Goal: Task Accomplishment & Management: Complete application form

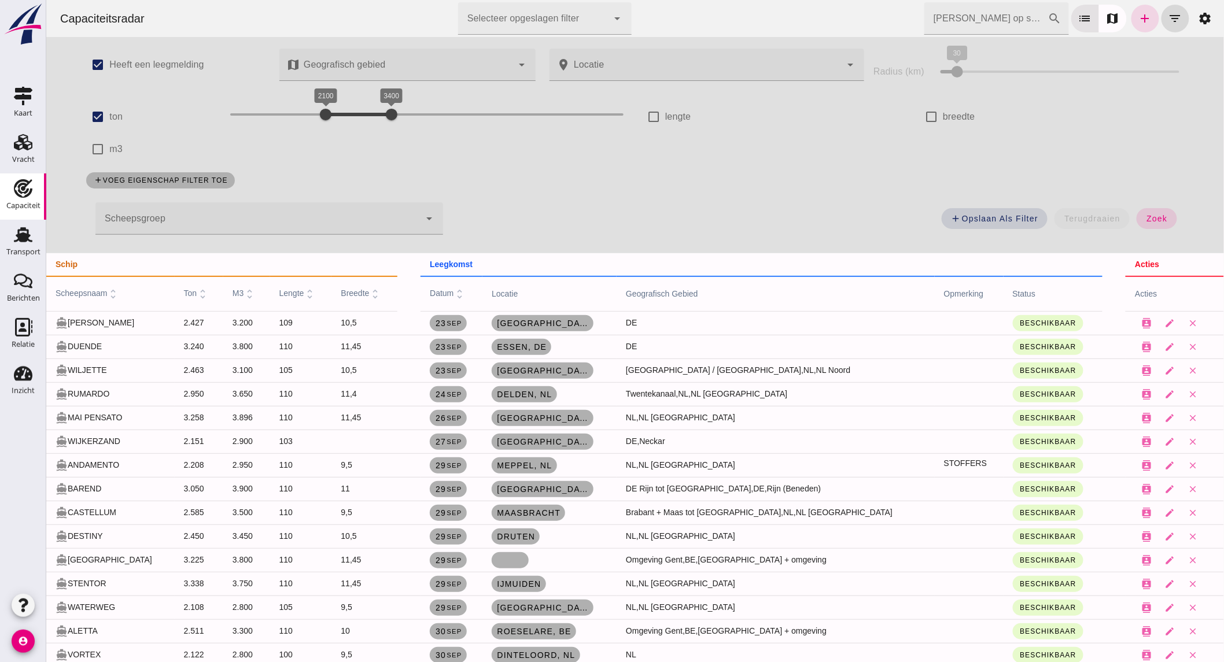
scroll to position [243, 0]
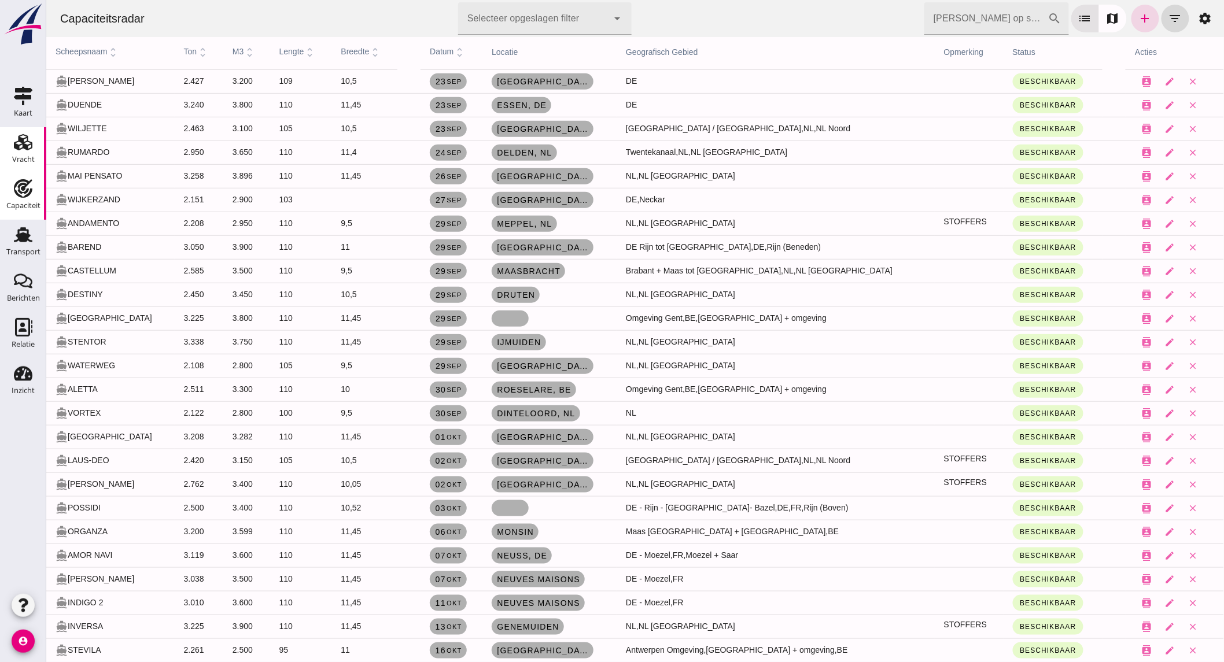
click at [31, 148] on use at bounding box center [23, 142] width 19 height 16
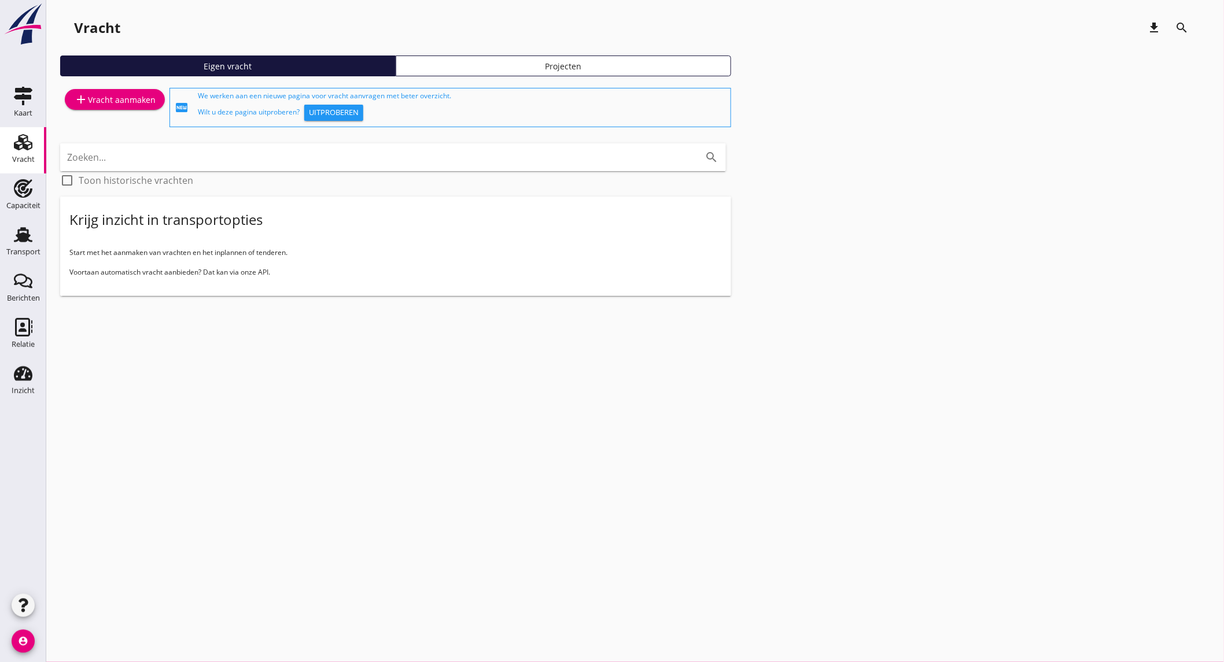
click at [114, 96] on div "add Vracht aanmaken" at bounding box center [115, 100] width 82 height 14
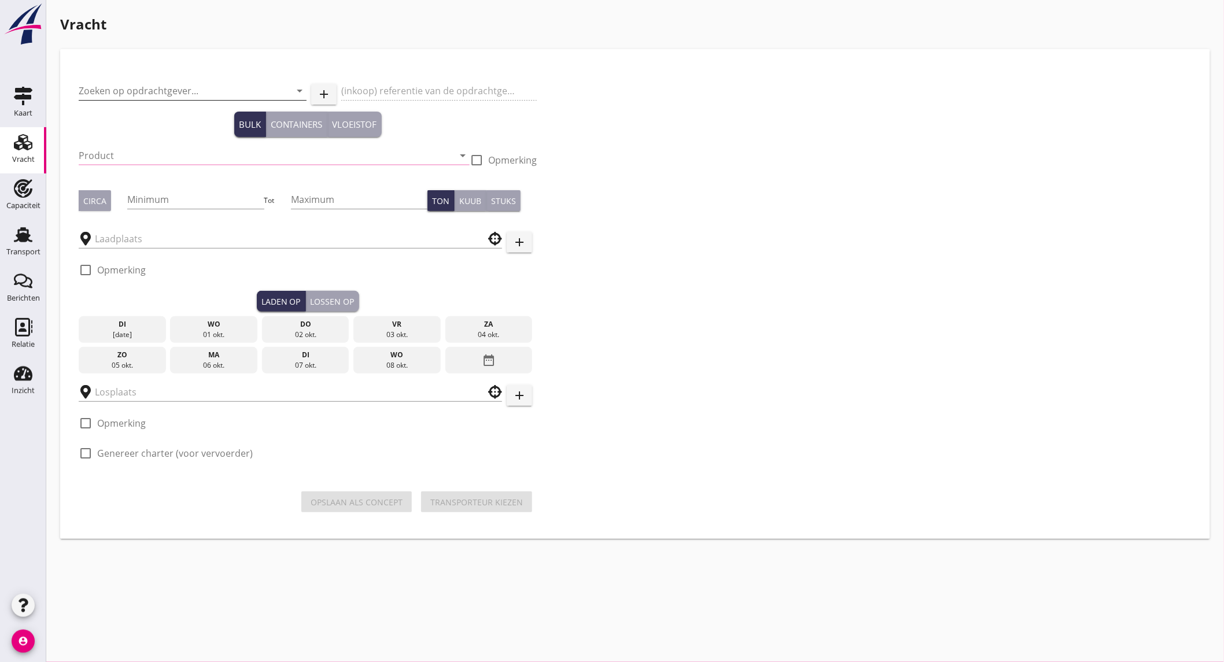
click at [215, 82] on input "Zoeken op opdrachtgever..." at bounding box center [177, 91] width 196 height 19
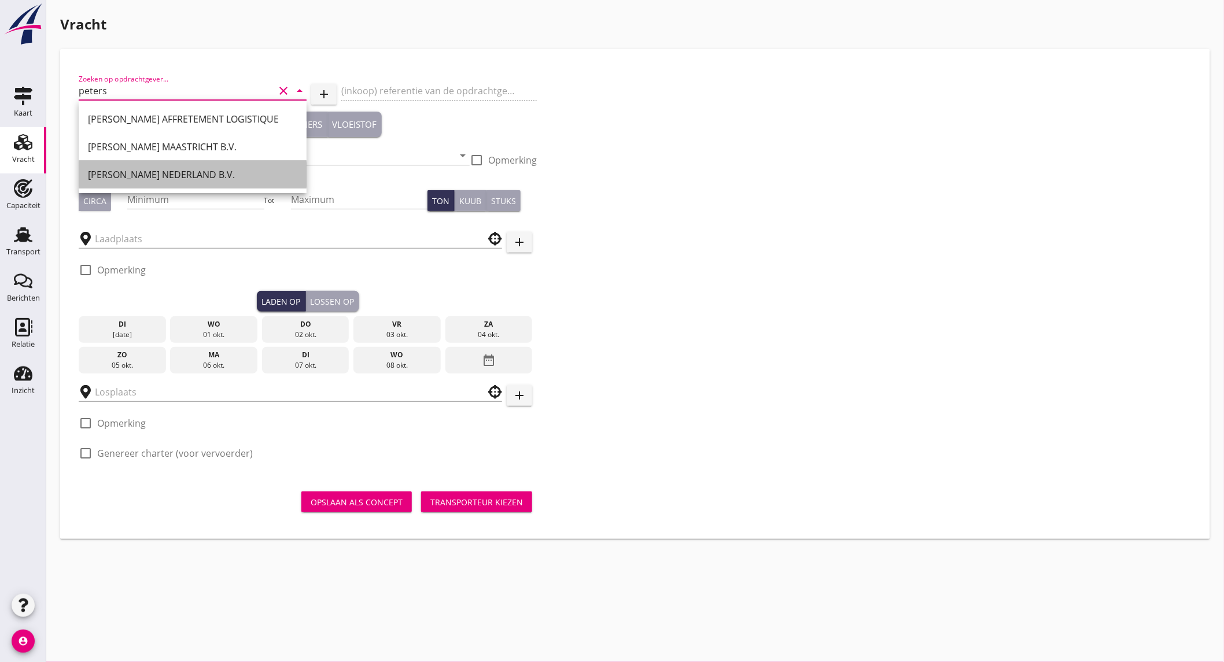
click at [199, 172] on div "[PERSON_NAME] NEDERLAND B.V." at bounding box center [192, 175] width 209 height 14
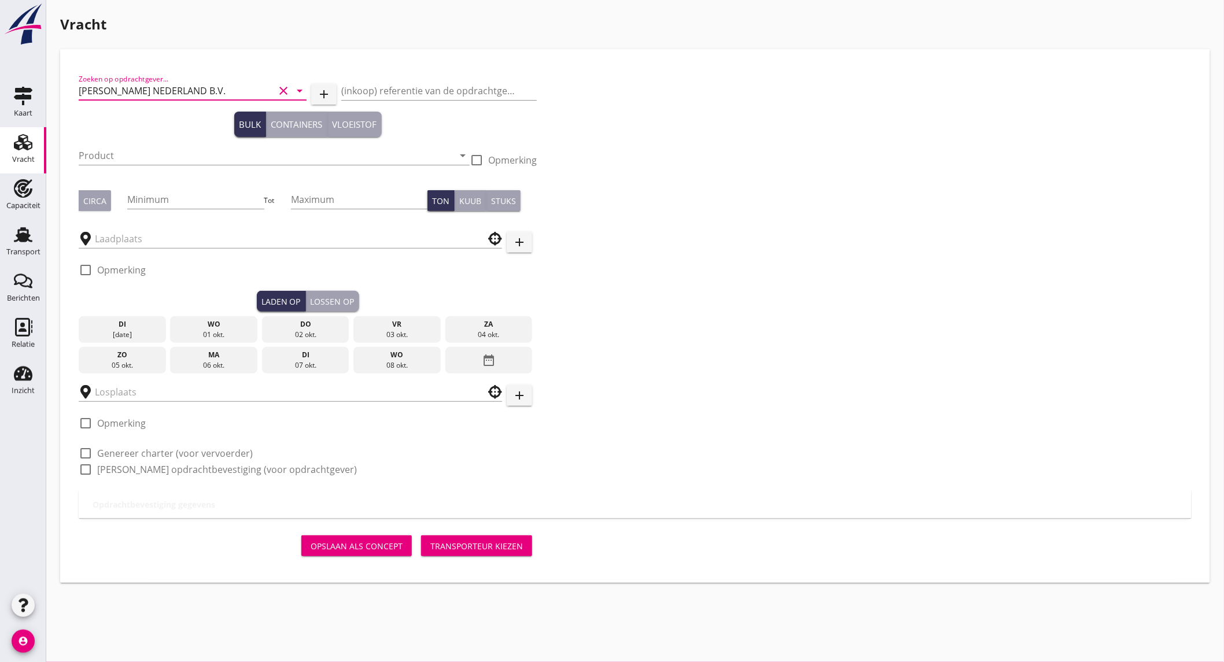
type input "[PERSON_NAME] NEDERLAND B.V."
click at [119, 152] on input "Product" at bounding box center [266, 155] width 375 height 19
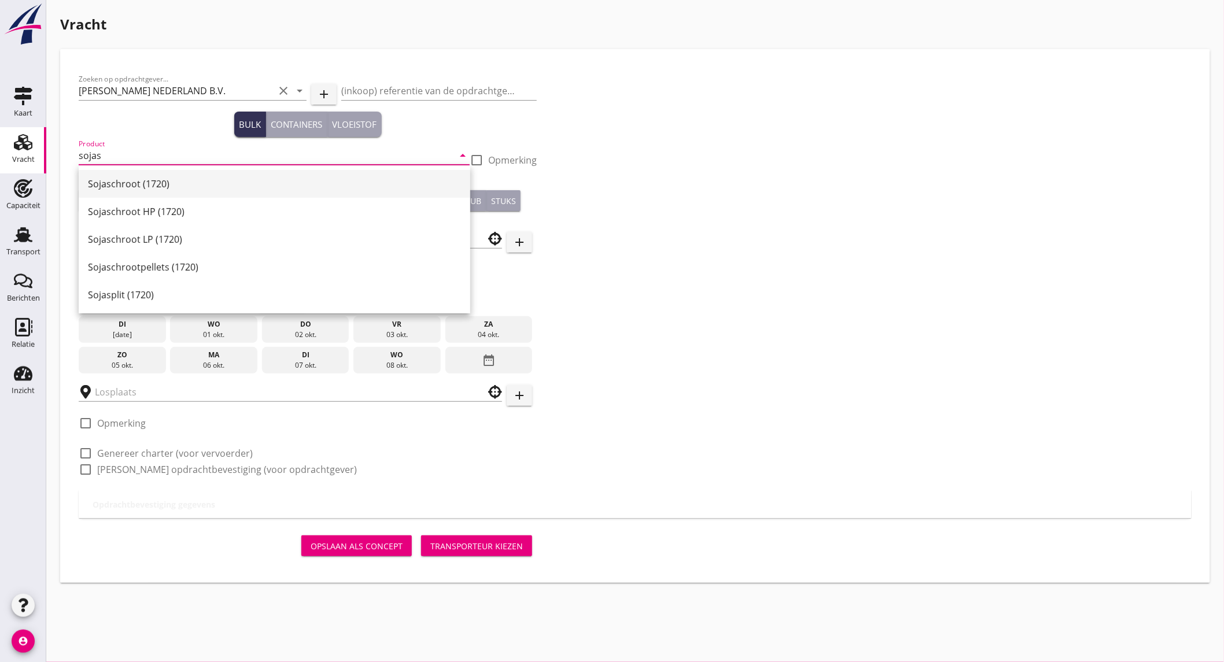
click at [134, 181] on div "Sojaschroot (1720)" at bounding box center [274, 184] width 373 height 14
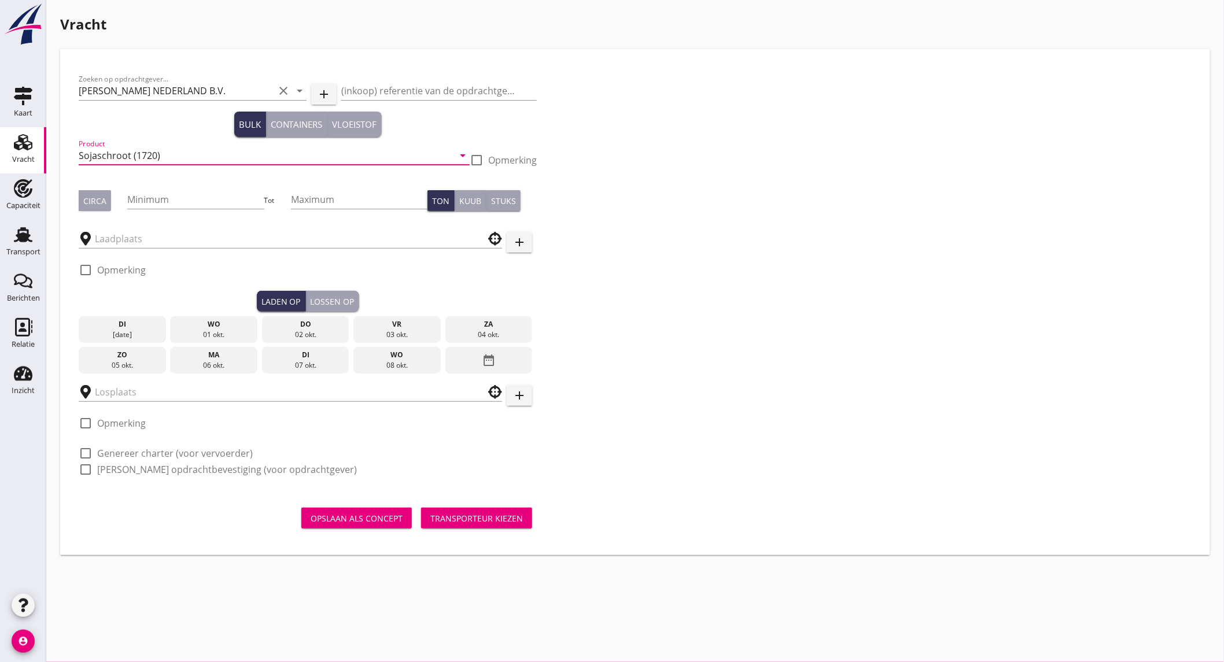
type input "Sojaschroot (1720)"
click at [99, 195] on div "Circa" at bounding box center [94, 201] width 23 height 12
click at [176, 200] on input "Minimum" at bounding box center [195, 199] width 137 height 19
type input "1000"
click at [172, 245] on input "text" at bounding box center [282, 239] width 375 height 19
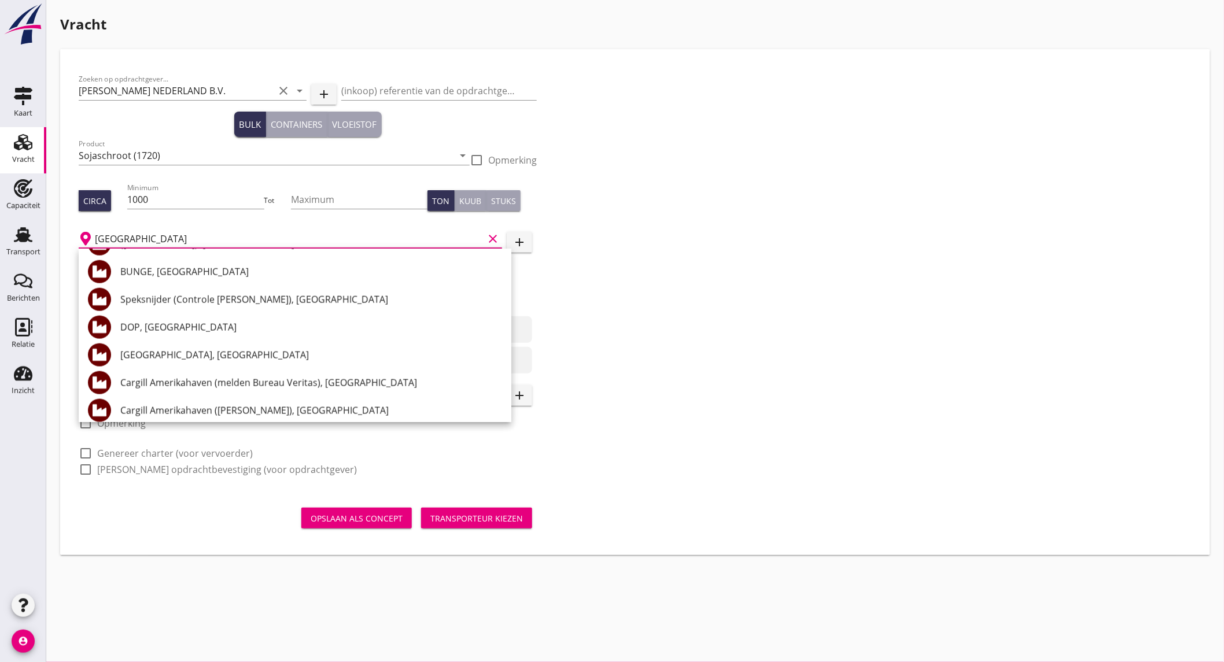
scroll to position [771, 0]
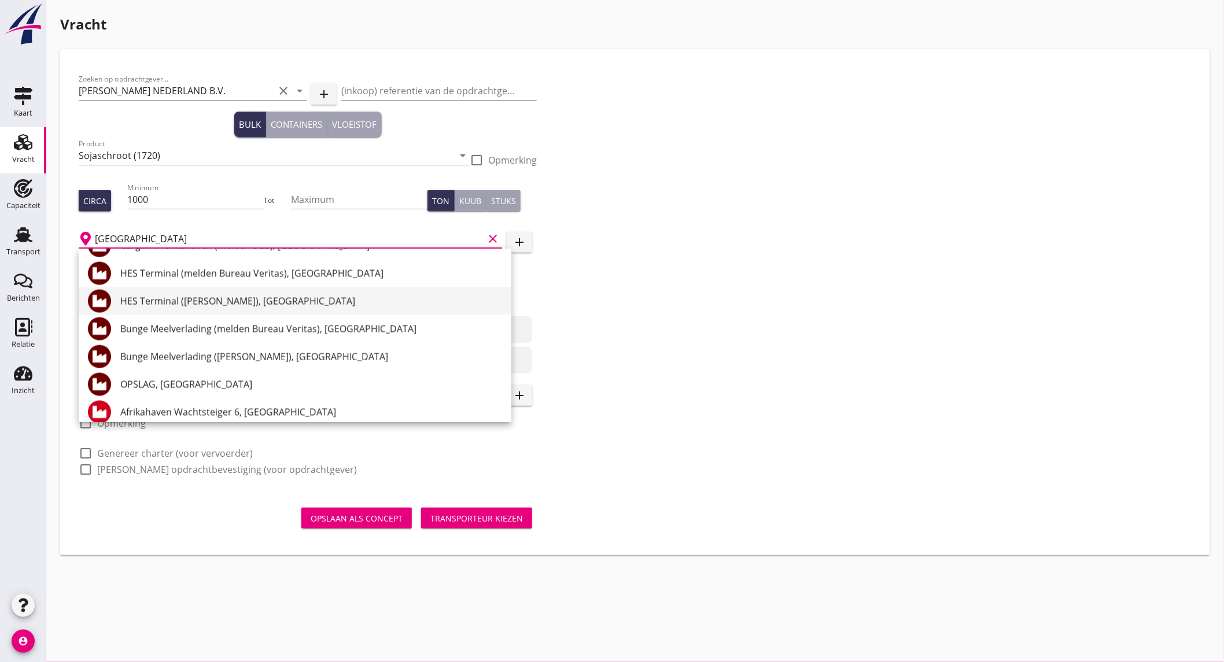
drag, startPoint x: 276, startPoint y: 295, endPoint x: 186, endPoint y: 263, distance: 95.9
click at [276, 295] on div "HES Terminal ([PERSON_NAME]), [GEOGRAPHIC_DATA]" at bounding box center [311, 301] width 382 height 14
type input "HES Terminal ([PERSON_NAME]), [GEOGRAPHIC_DATA]"
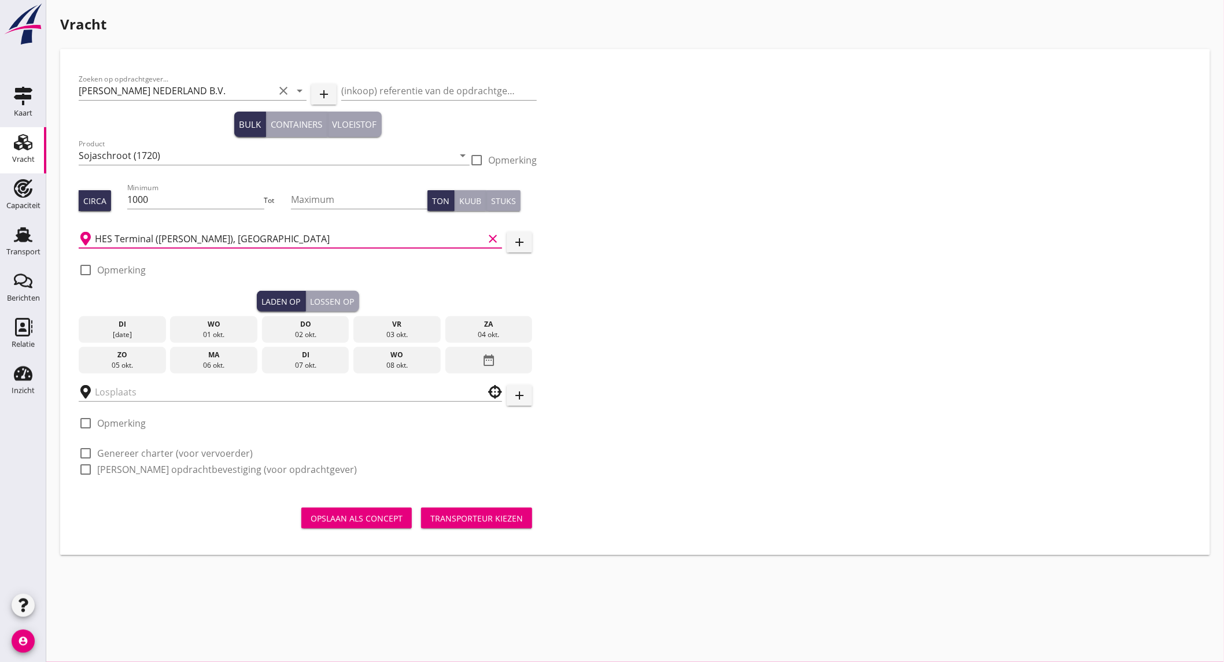
click at [127, 267] on label "Opmerking" at bounding box center [121, 270] width 49 height 12
checkbox input "true"
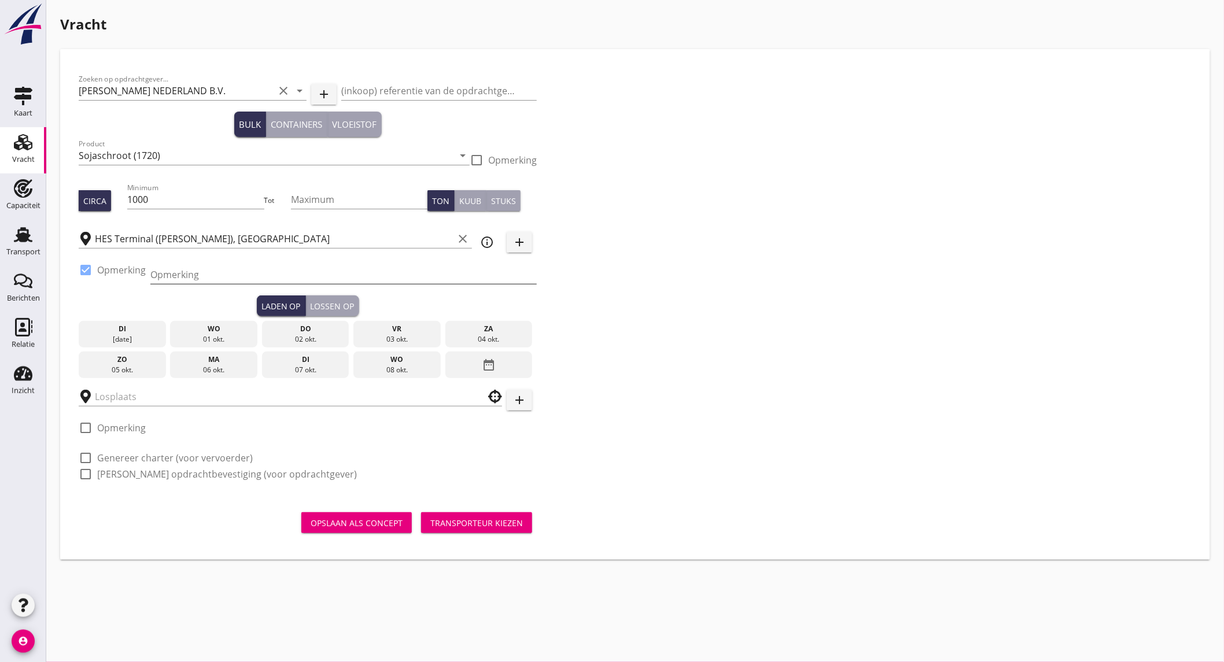
click at [196, 278] on input "Opmerking" at bounding box center [343, 275] width 386 height 19
type input "ex. VITAOCEAN mercuriushaven"
click at [186, 331] on div "wo" at bounding box center [214, 329] width 82 height 10
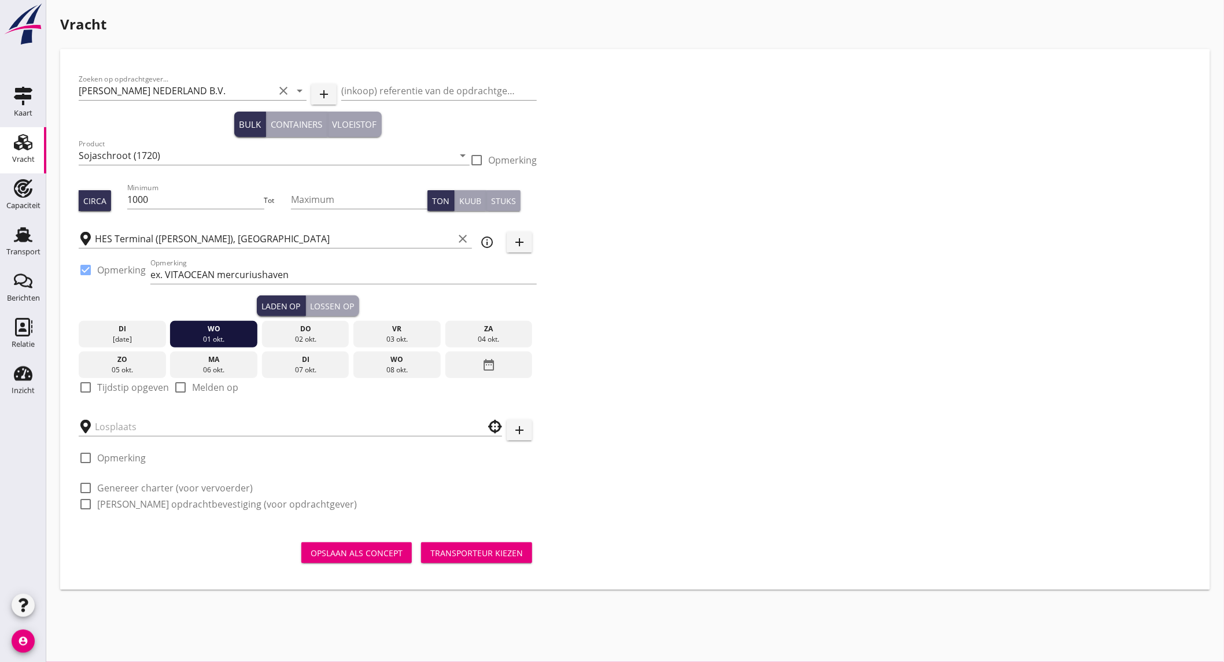
click at [120, 386] on label "Tijdstip opgeven" at bounding box center [133, 388] width 72 height 12
checkbox input "true"
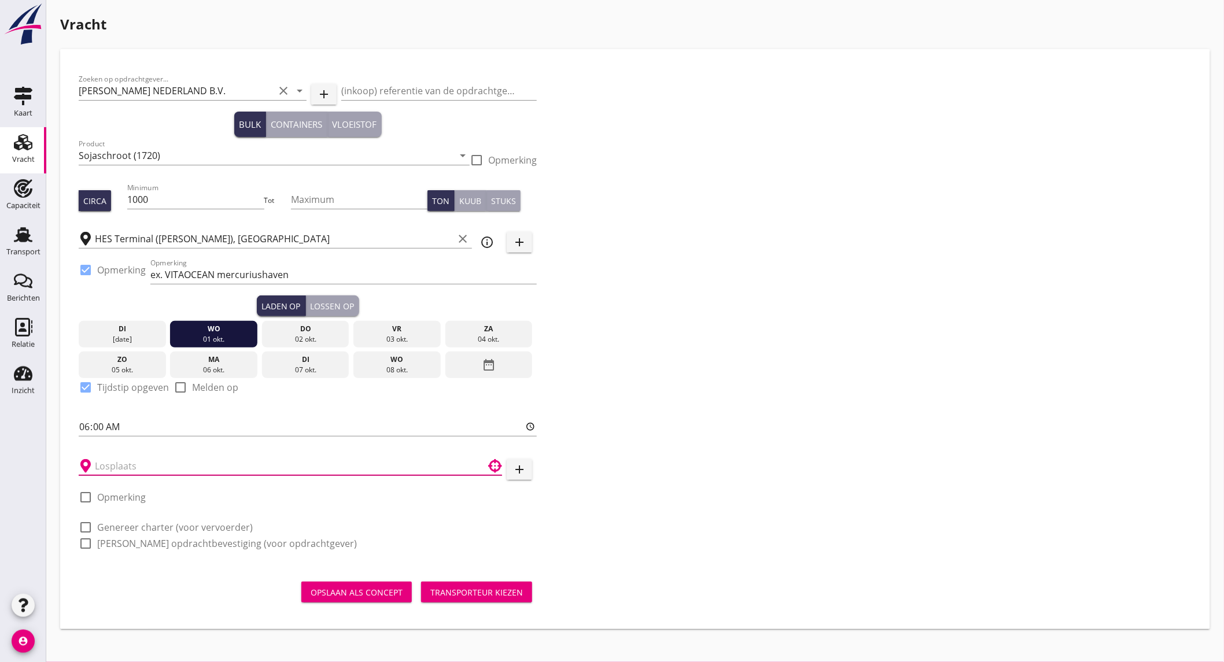
click at [135, 465] on input "text" at bounding box center [282, 466] width 375 height 19
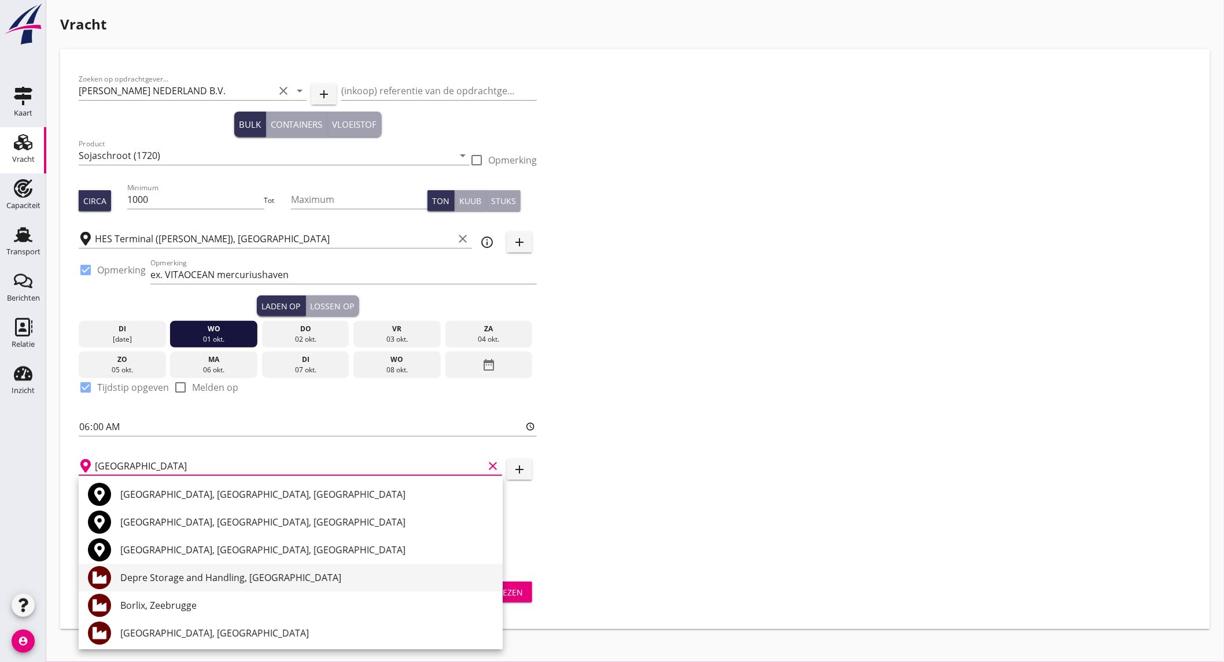
click at [207, 579] on div "Depre Storage and Handling, [GEOGRAPHIC_DATA]" at bounding box center [306, 578] width 373 height 14
type input "Depre Storage and Handling, [GEOGRAPHIC_DATA]"
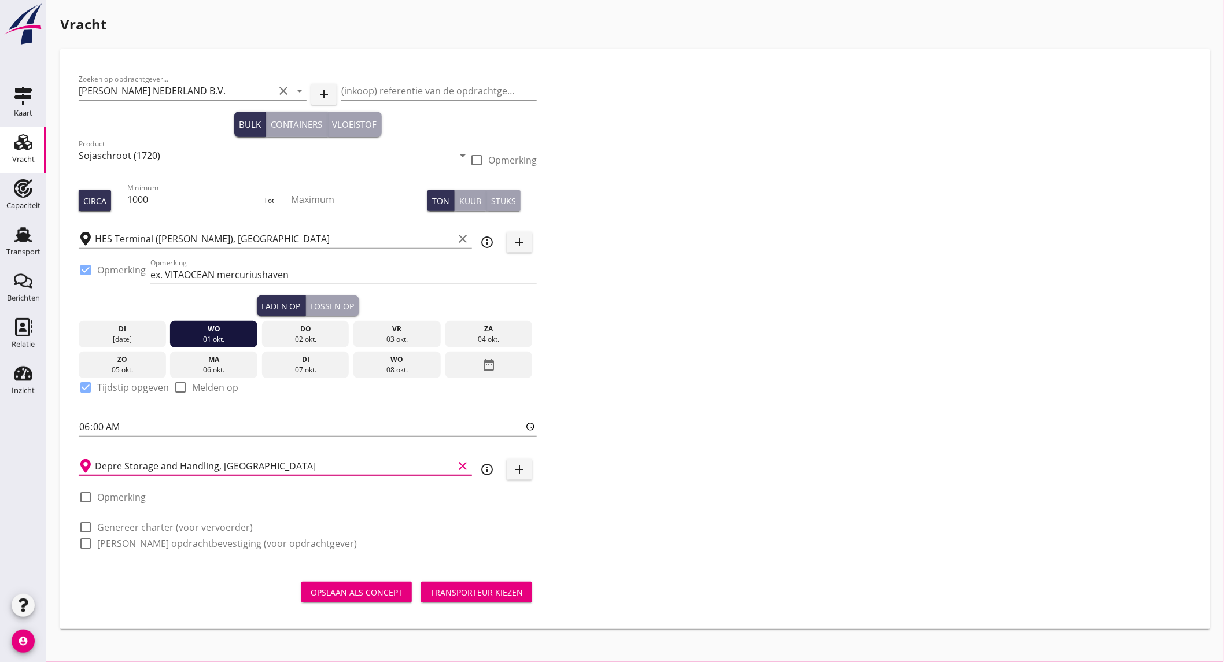
drag, startPoint x: 149, startPoint y: 528, endPoint x: 142, endPoint y: 536, distance: 11.1
click at [149, 528] on label "Genereer charter (voor vervoerder)" at bounding box center [175, 528] width 156 height 12
checkbox input "true"
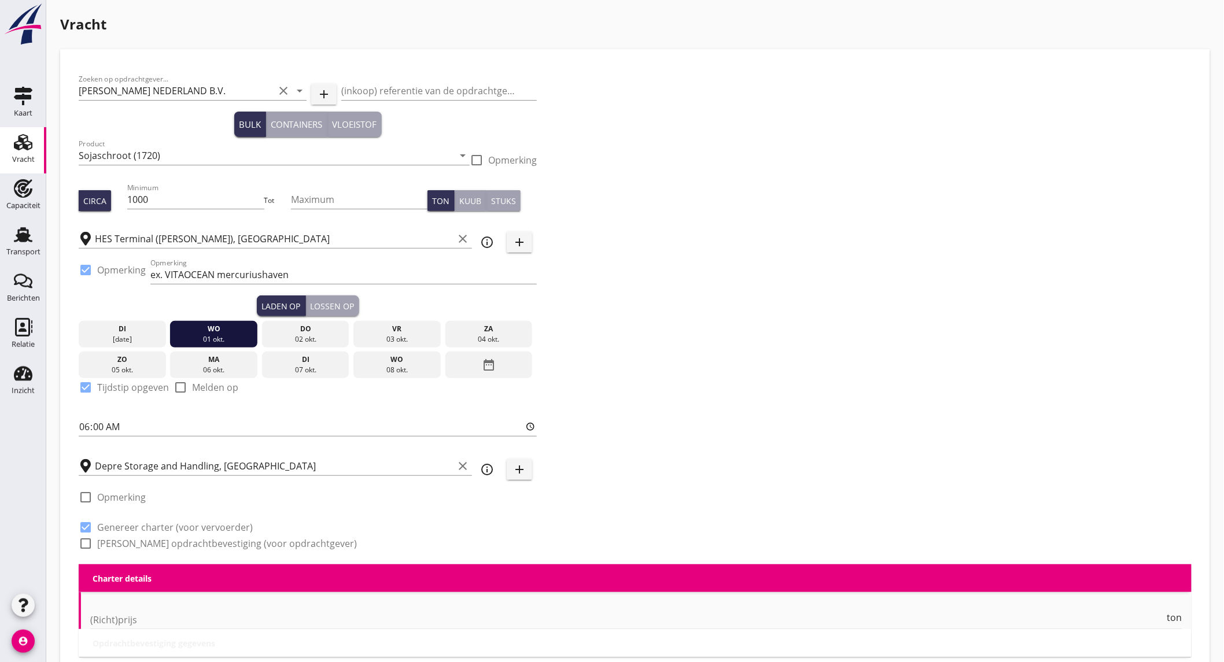
click at [142, 539] on label "[PERSON_NAME] opdrachtbevestiging (voor opdrachtgever)" at bounding box center [227, 544] width 260 height 12
checkbox input "true"
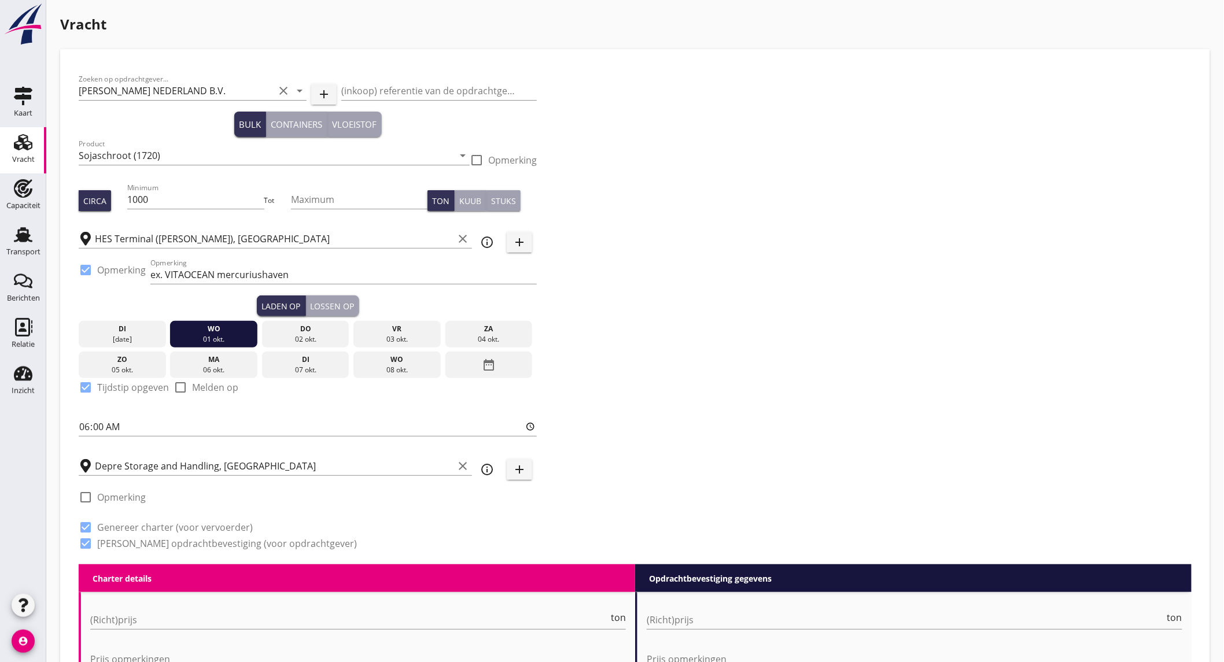
scroll to position [321, 0]
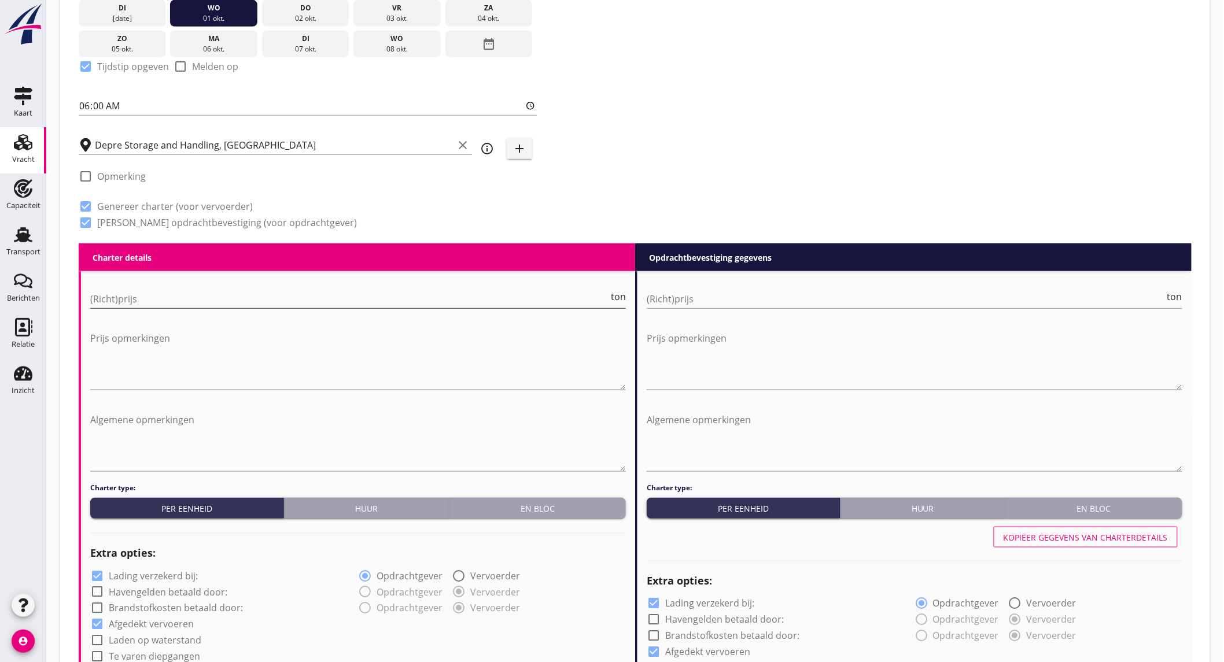
click at [182, 296] on input "(Richt)prijs" at bounding box center [349, 299] width 518 height 19
click at [183, 293] on input "(Richt)prijs" at bounding box center [349, 299] width 518 height 19
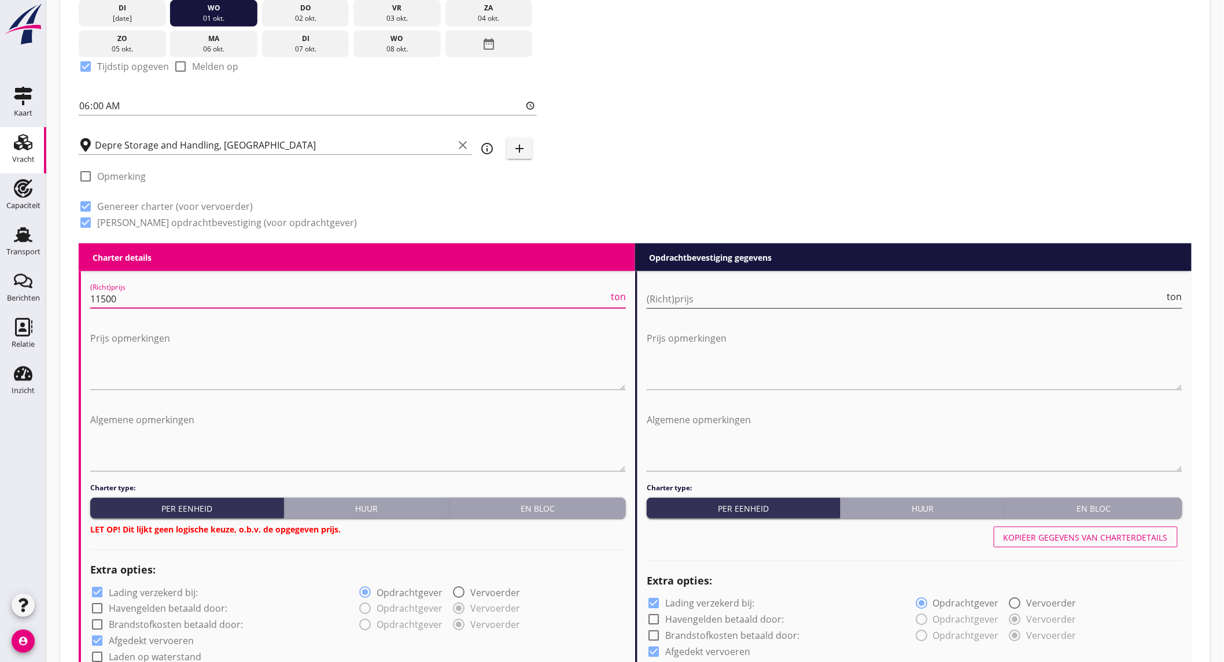
type input "11500"
click at [782, 305] on input "(Richt)prijs" at bounding box center [906, 299] width 518 height 19
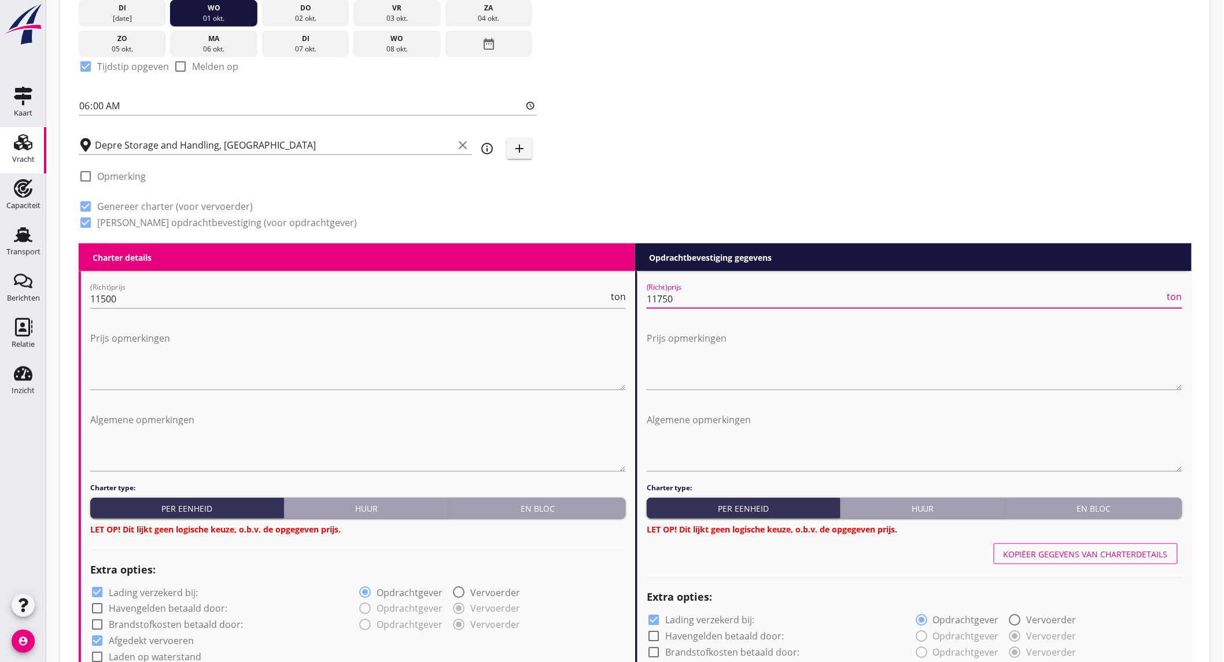
type input "11750"
click at [544, 503] on div "En bloc" at bounding box center [537, 509] width 167 height 12
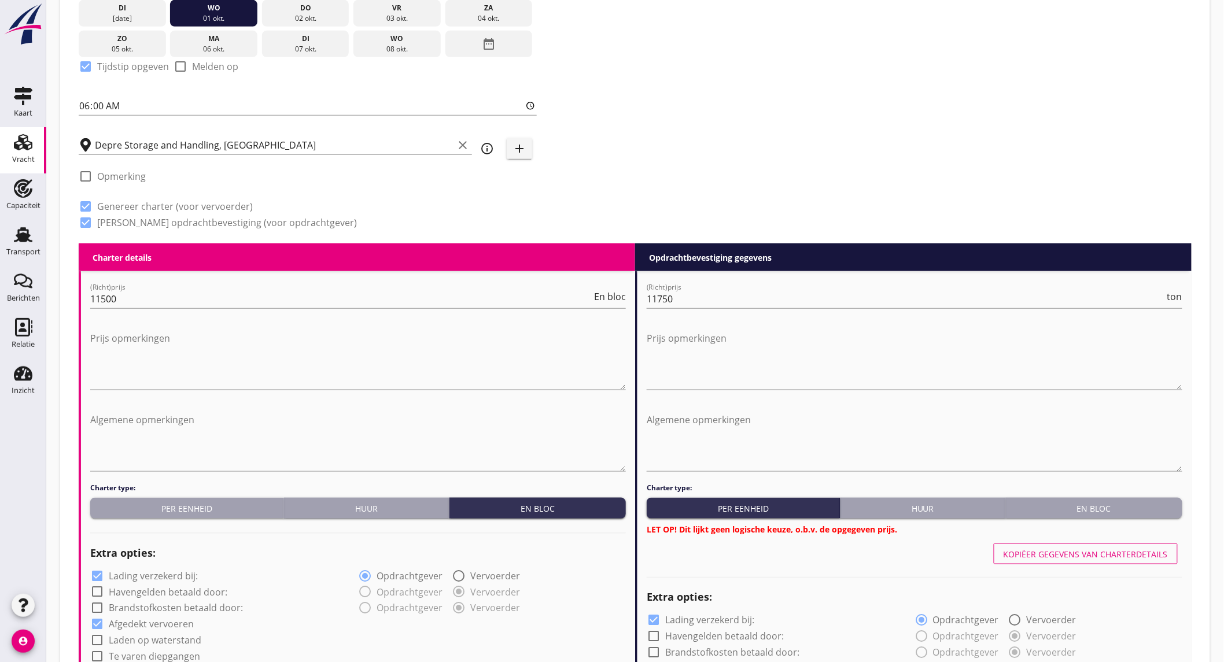
click at [1072, 514] on button "En bloc" at bounding box center [1094, 508] width 176 height 21
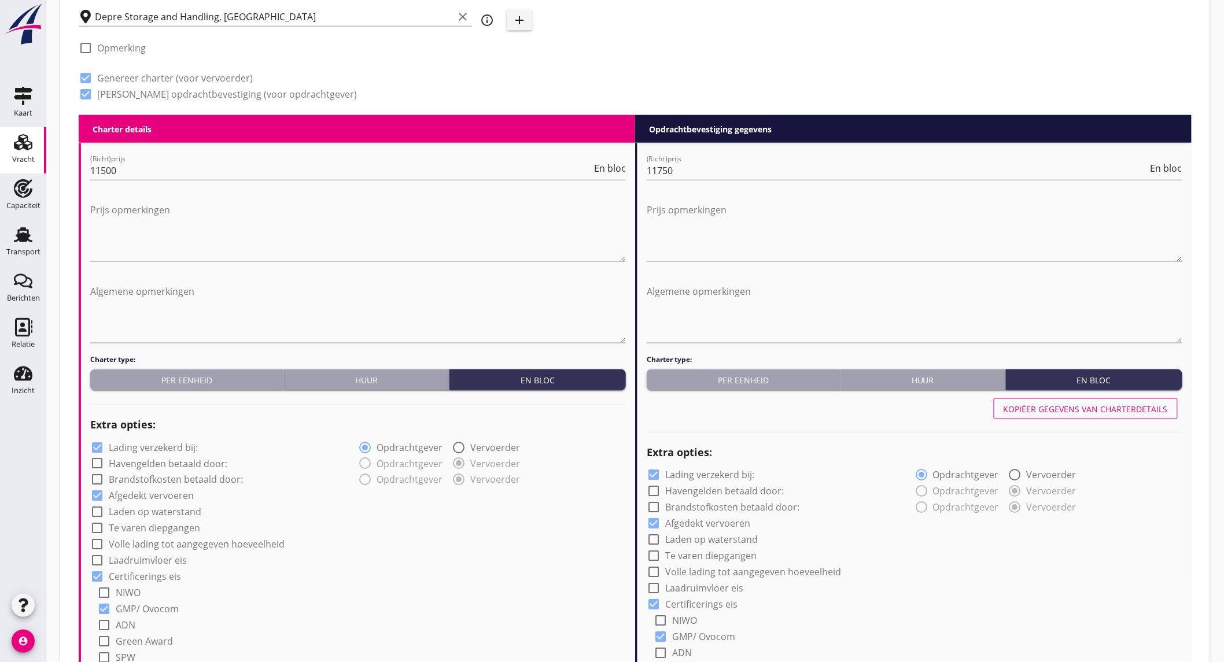
scroll to position [964, 0]
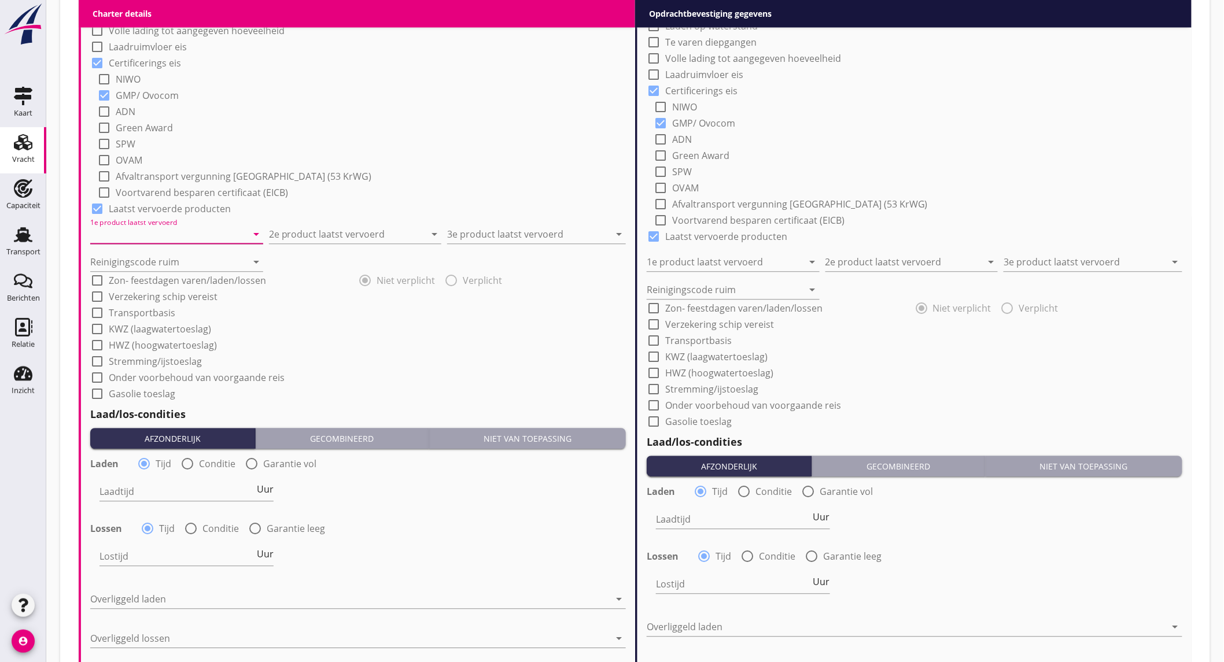
click at [186, 236] on input "1e product laatst vervoerd" at bounding box center [168, 234] width 157 height 19
click at [175, 252] on div "Raapschroot (1720)" at bounding box center [176, 263] width 154 height 28
type input "Raapschroot (1720)"
click at [331, 226] on input "2e product laatst vervoerd" at bounding box center [347, 234] width 157 height 19
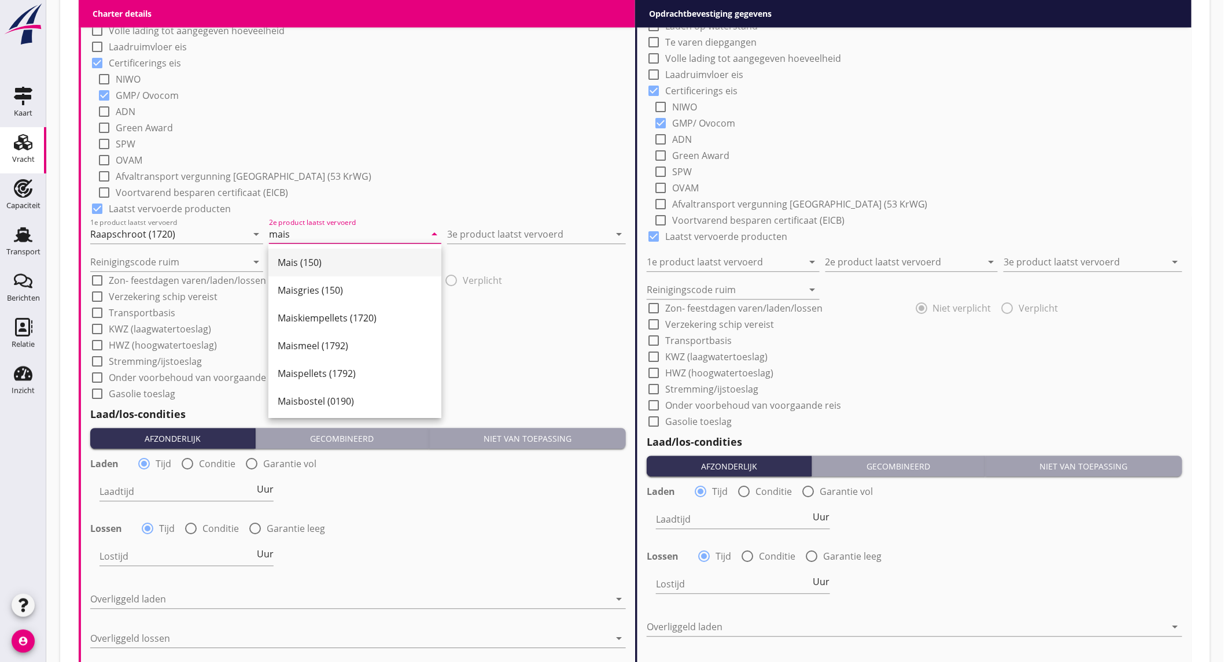
click at [349, 250] on div "Mais (150)" at bounding box center [355, 263] width 154 height 28
type input "Mais (150)"
click at [521, 231] on input "3e product laatst vervoerd" at bounding box center [528, 234] width 163 height 19
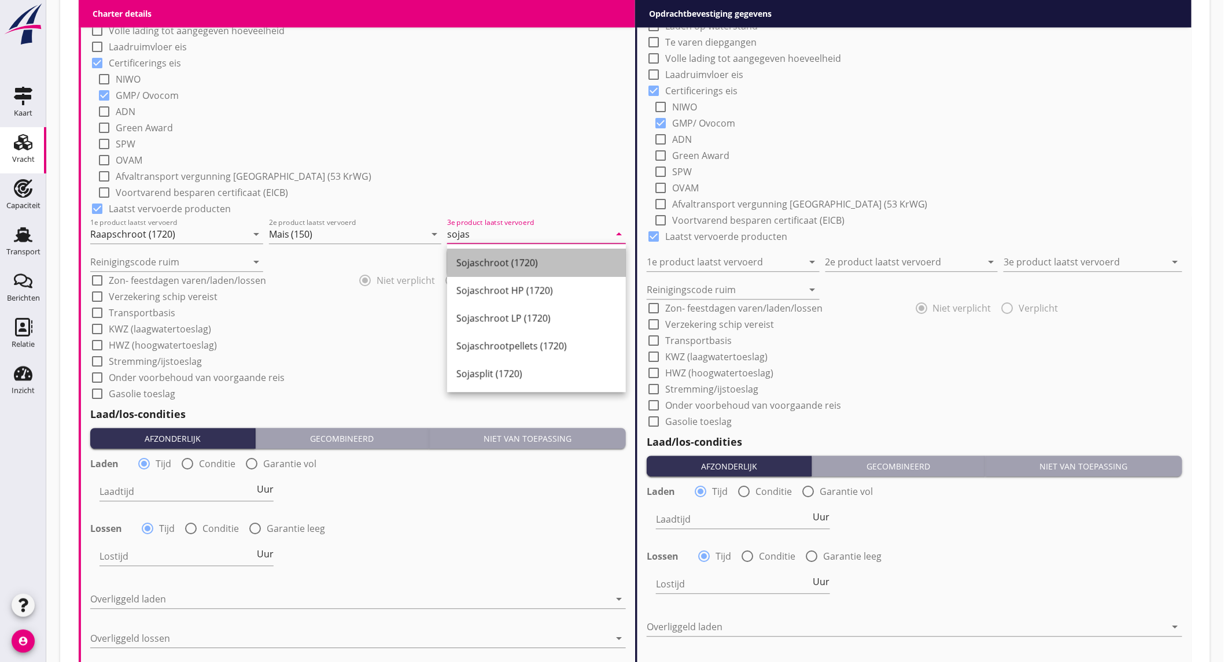
click at [499, 257] on div "Sojaschroot (1720)" at bounding box center [536, 263] width 160 height 14
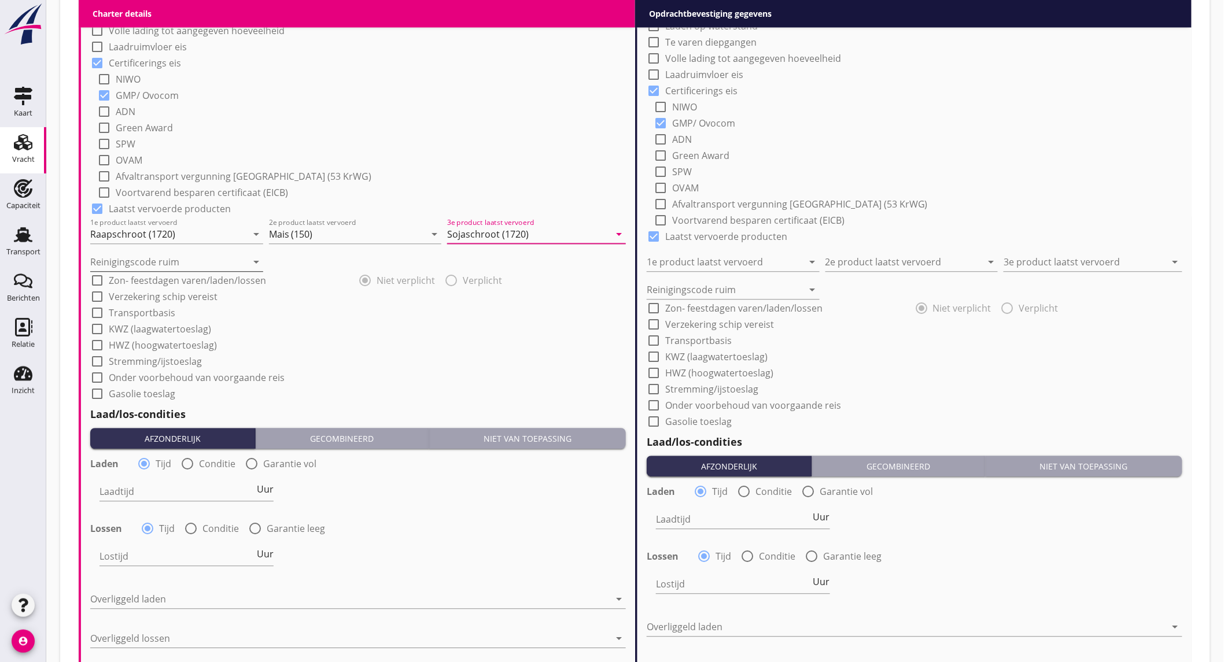
type input "Sojaschroot (1720)"
click at [147, 258] on input "Reinigingscode ruim" at bounding box center [168, 262] width 157 height 19
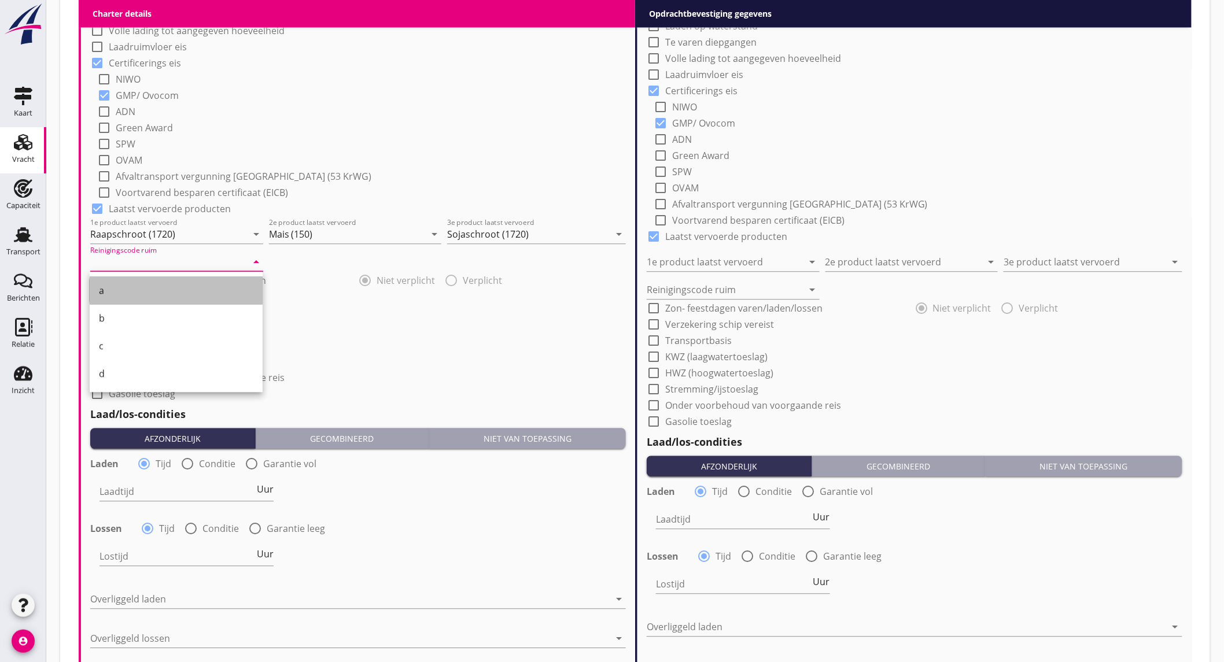
click at [136, 278] on div "a" at bounding box center [176, 291] width 154 height 28
type input "a"
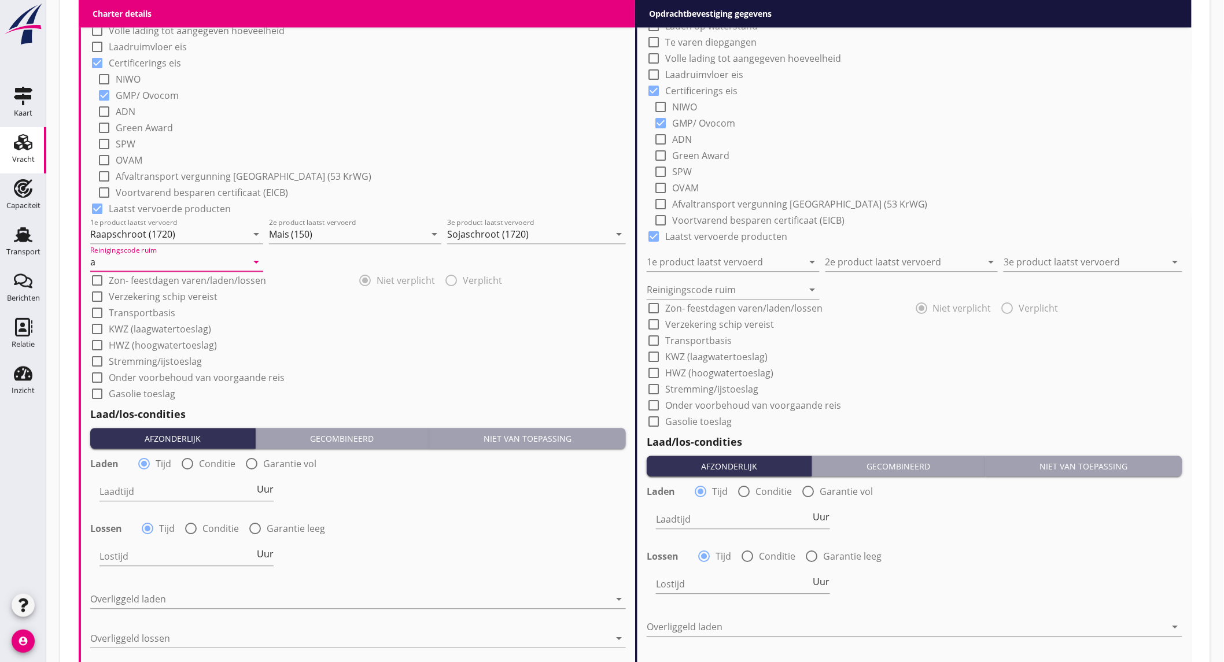
click at [184, 460] on div at bounding box center [188, 464] width 20 height 20
radio input "false"
radio input "true"
click at [182, 486] on div at bounding box center [222, 491] width 246 height 19
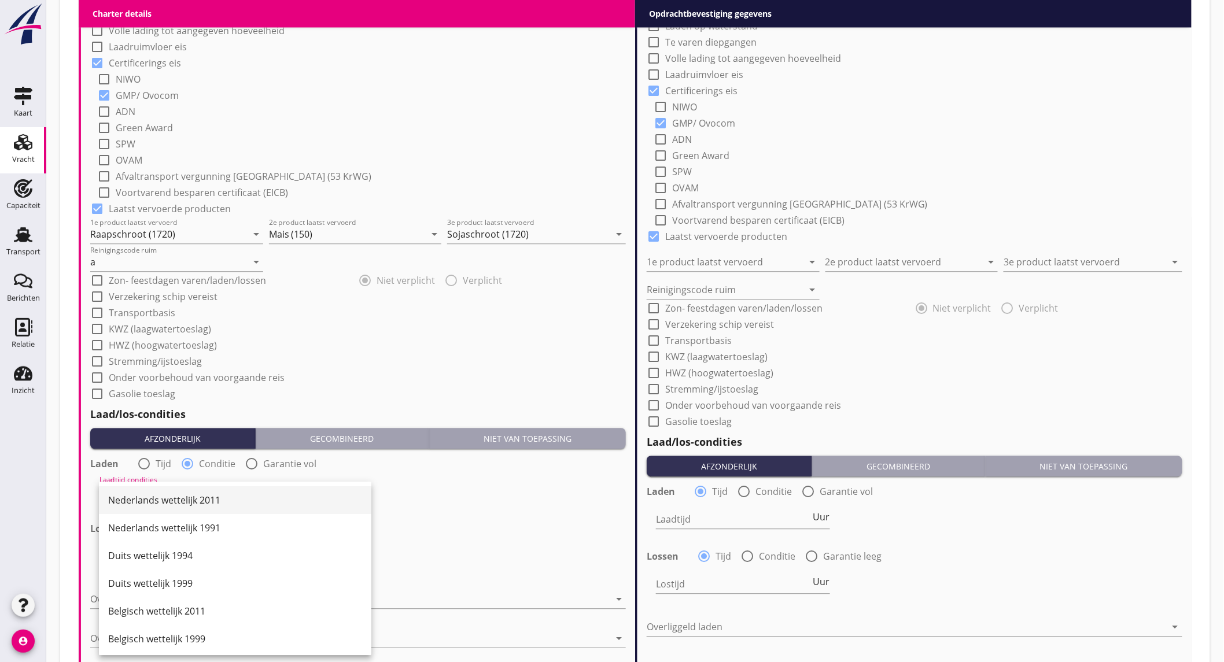
click at [182, 494] on div "Nederlands wettelijk 2011" at bounding box center [235, 500] width 254 height 14
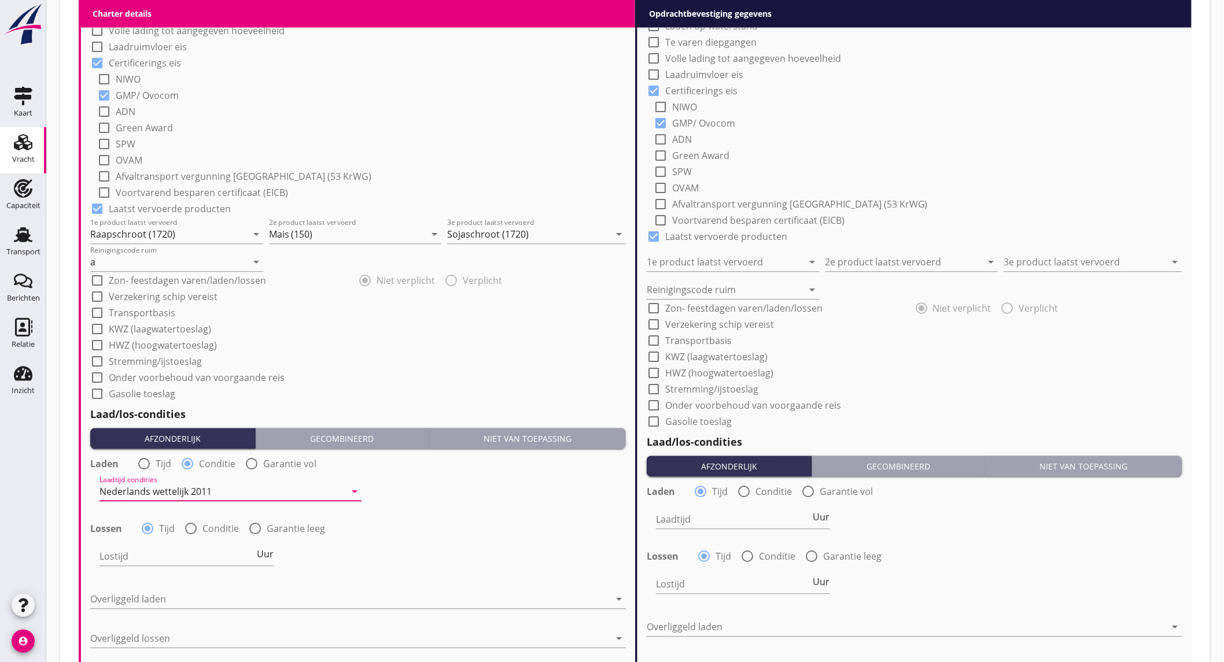
click at [187, 526] on div at bounding box center [191, 529] width 20 height 20
radio input "false"
radio input "true"
click at [187, 548] on div at bounding box center [222, 556] width 246 height 19
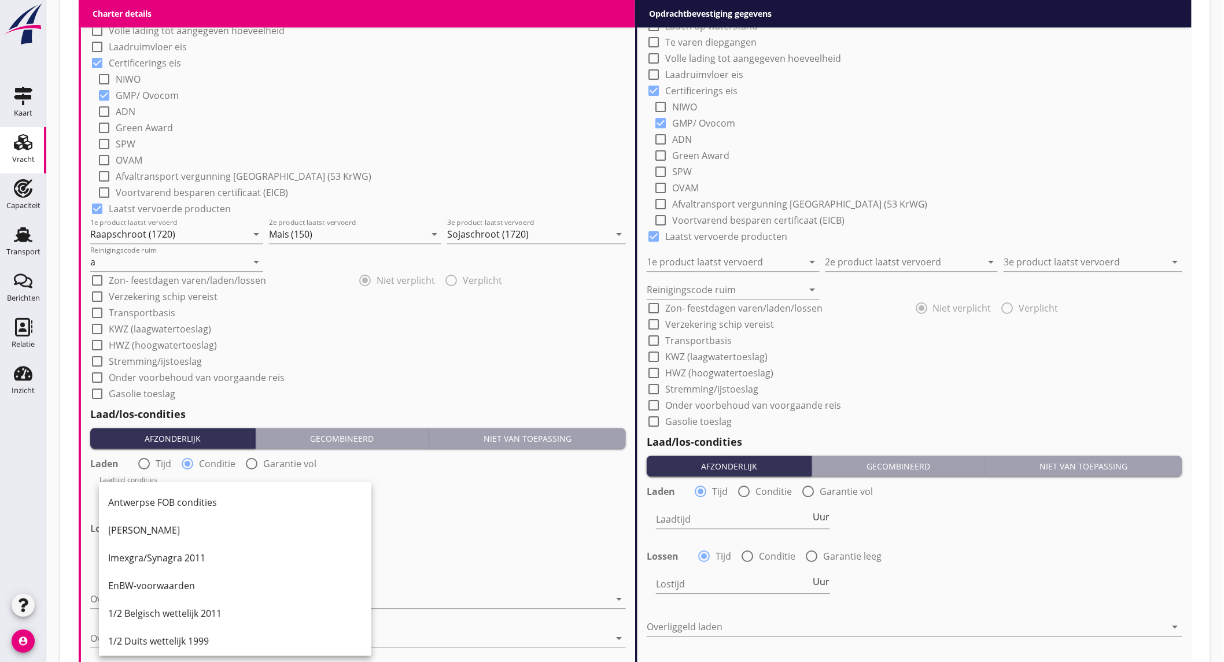
scroll to position [385, 0]
click at [188, 534] on div "Melddag + 2 dagen" at bounding box center [235, 532] width 254 height 14
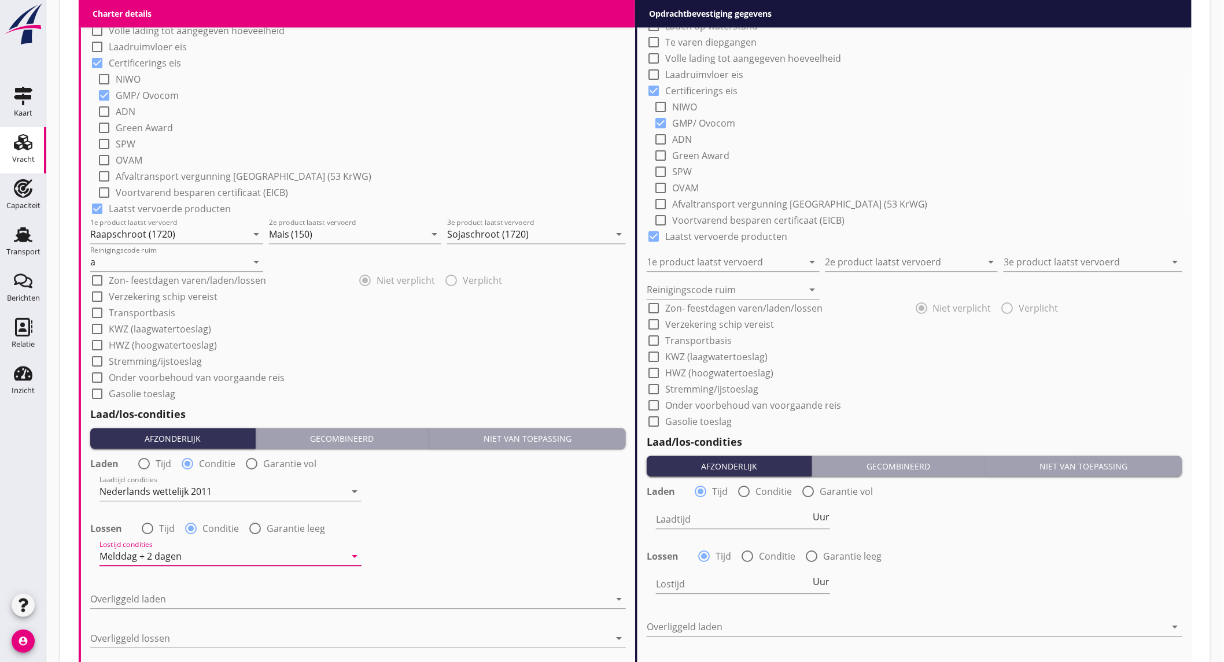
scroll to position [1157, 0]
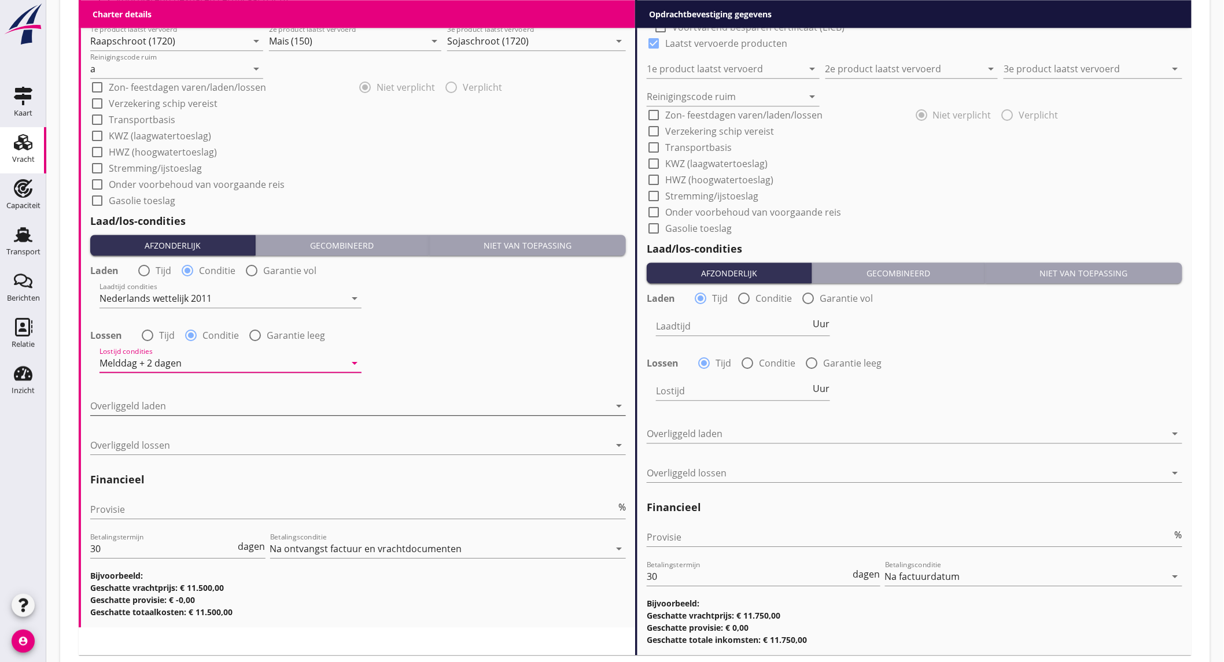
click at [169, 405] on div at bounding box center [349, 406] width 519 height 19
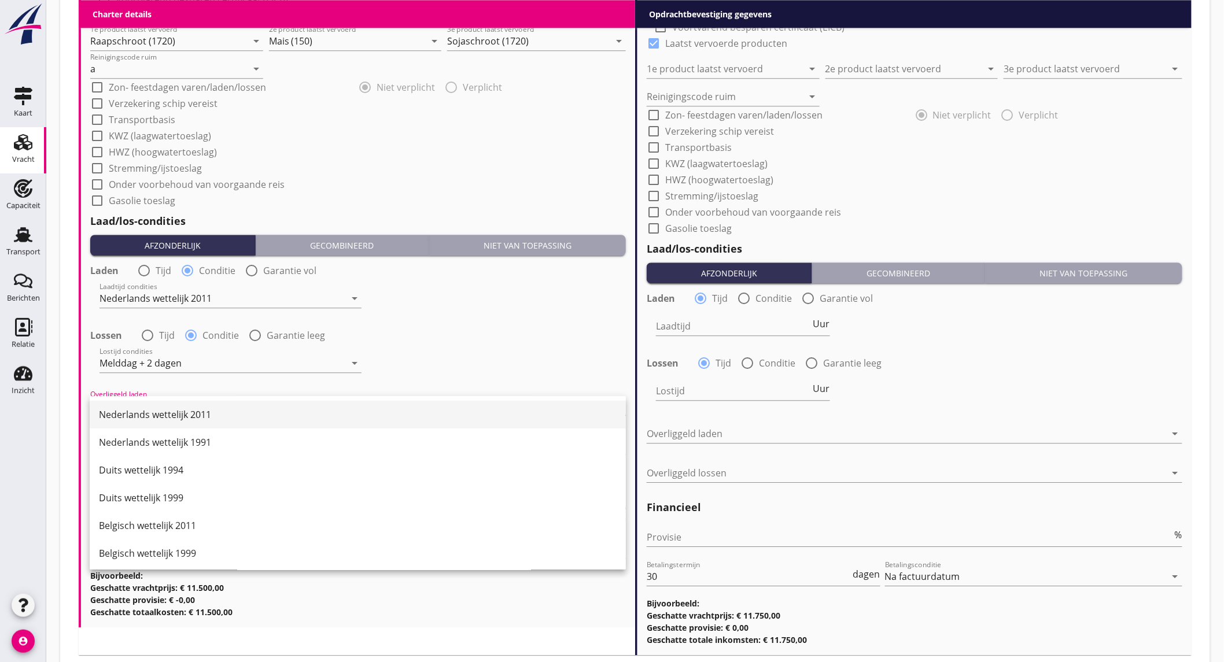
click at [172, 422] on div "Nederlands wettelijk 2011" at bounding box center [358, 415] width 518 height 28
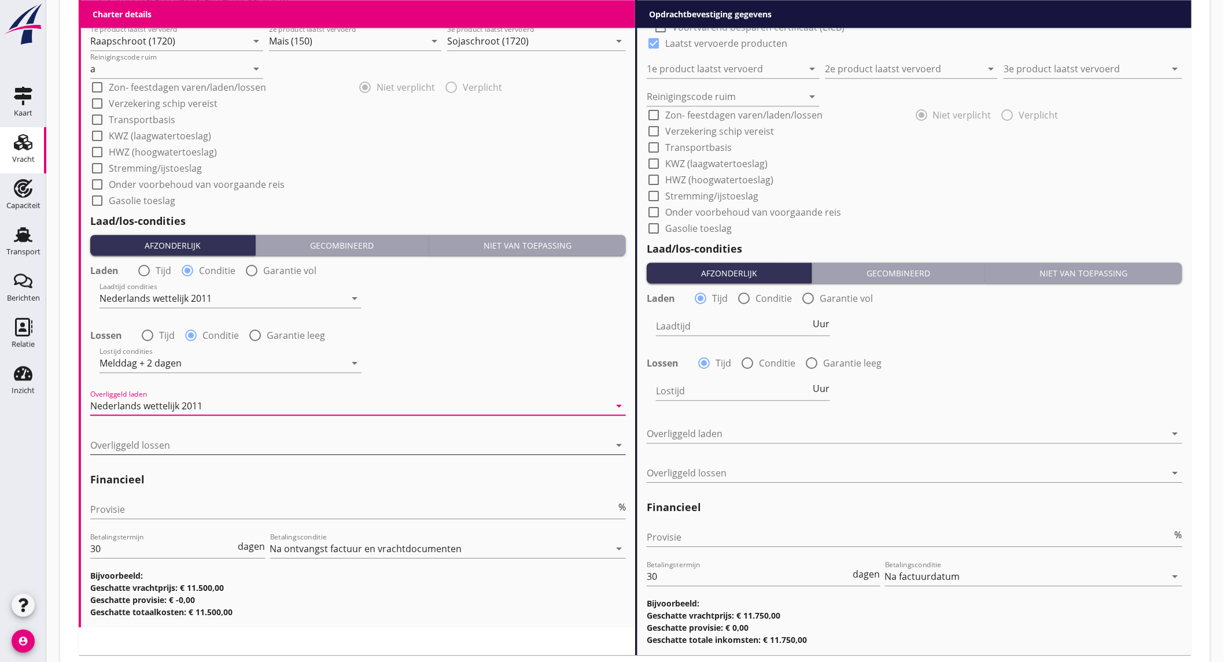
click at [166, 440] on div at bounding box center [349, 445] width 519 height 19
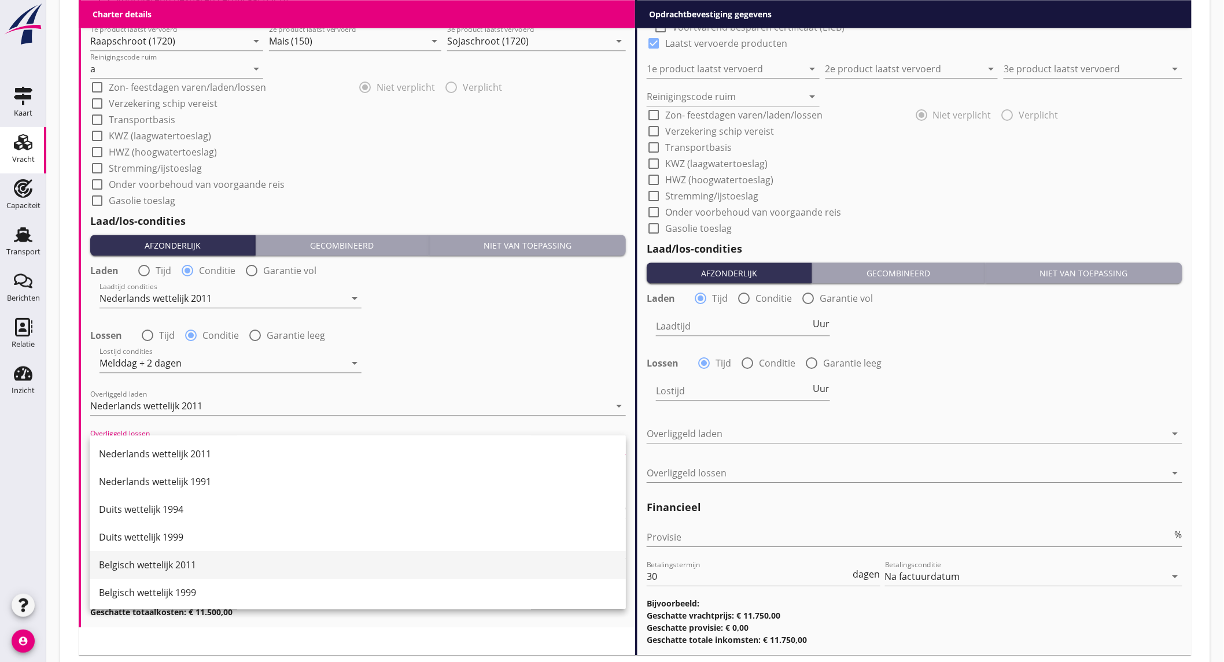
click at [194, 571] on div "Belgisch wettelijk 2011" at bounding box center [358, 565] width 518 height 14
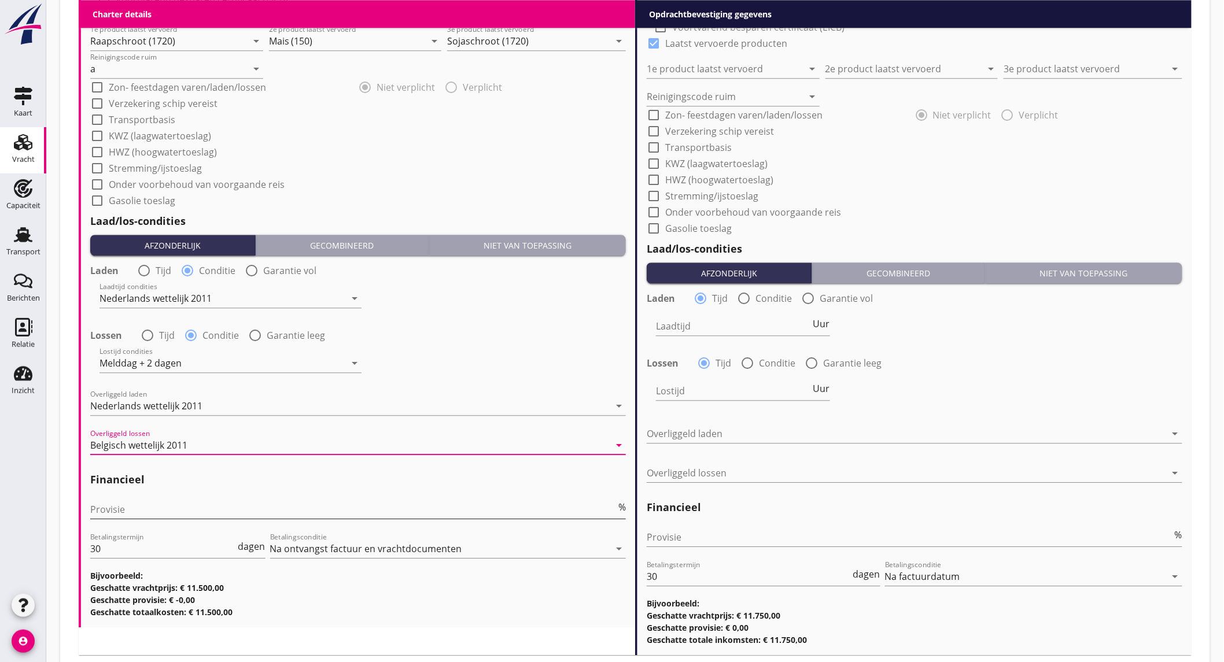
click at [164, 510] on input "Provisie" at bounding box center [353, 509] width 526 height 19
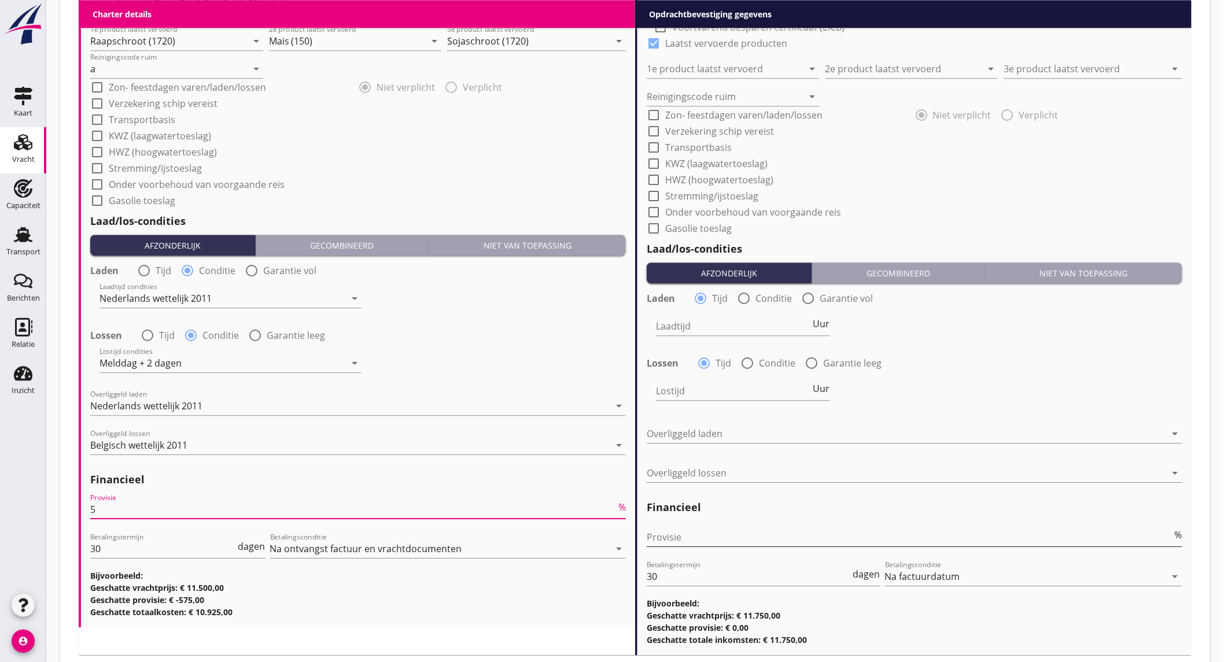
type input "5"
click at [680, 529] on input "Provisie" at bounding box center [910, 537] width 526 height 19
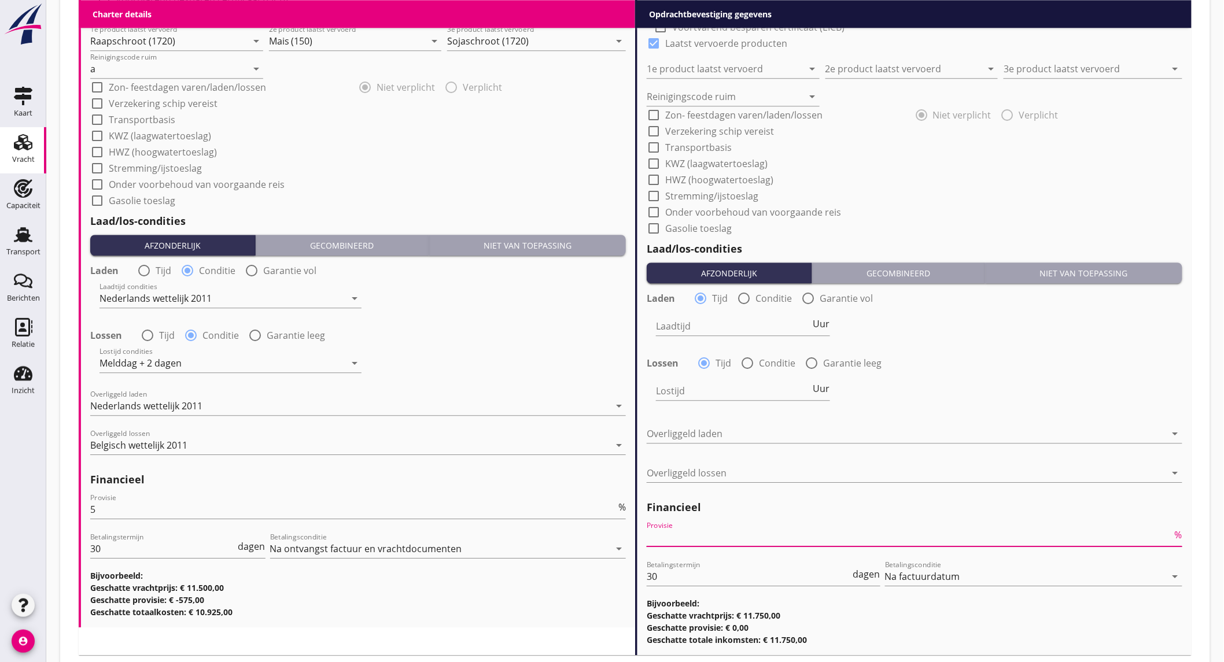
type input "2"
type input "2.5"
click at [976, 326] on div "Laadtijd Uur" at bounding box center [915, 328] width 538 height 42
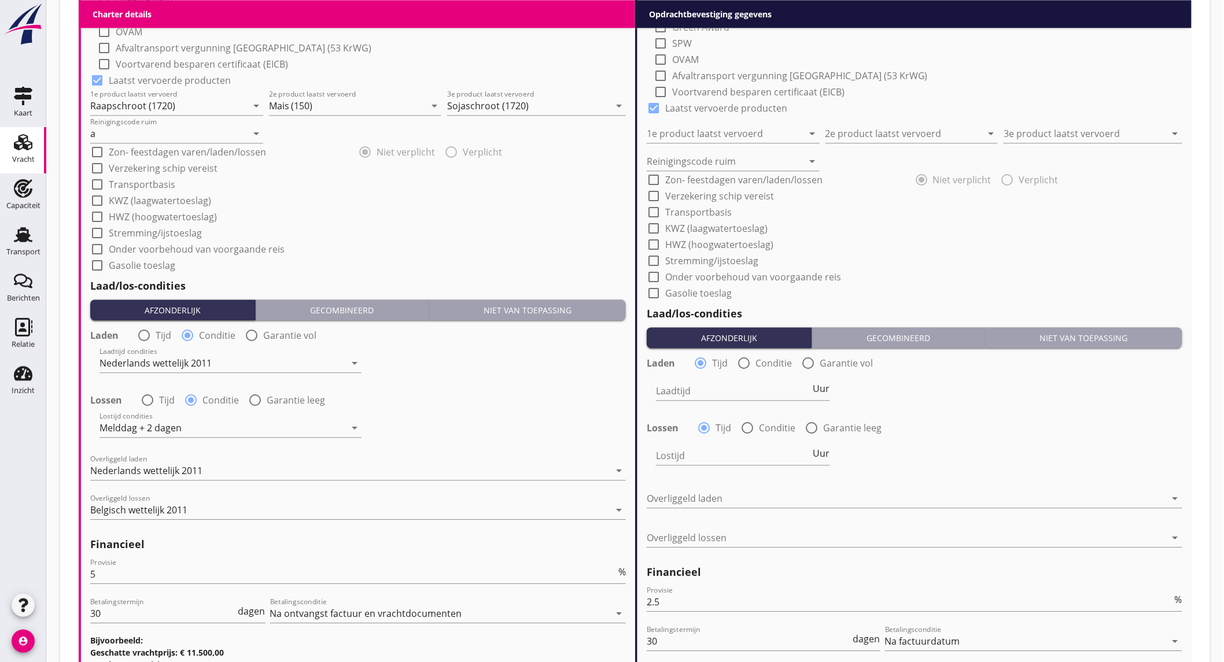
scroll to position [771, 0]
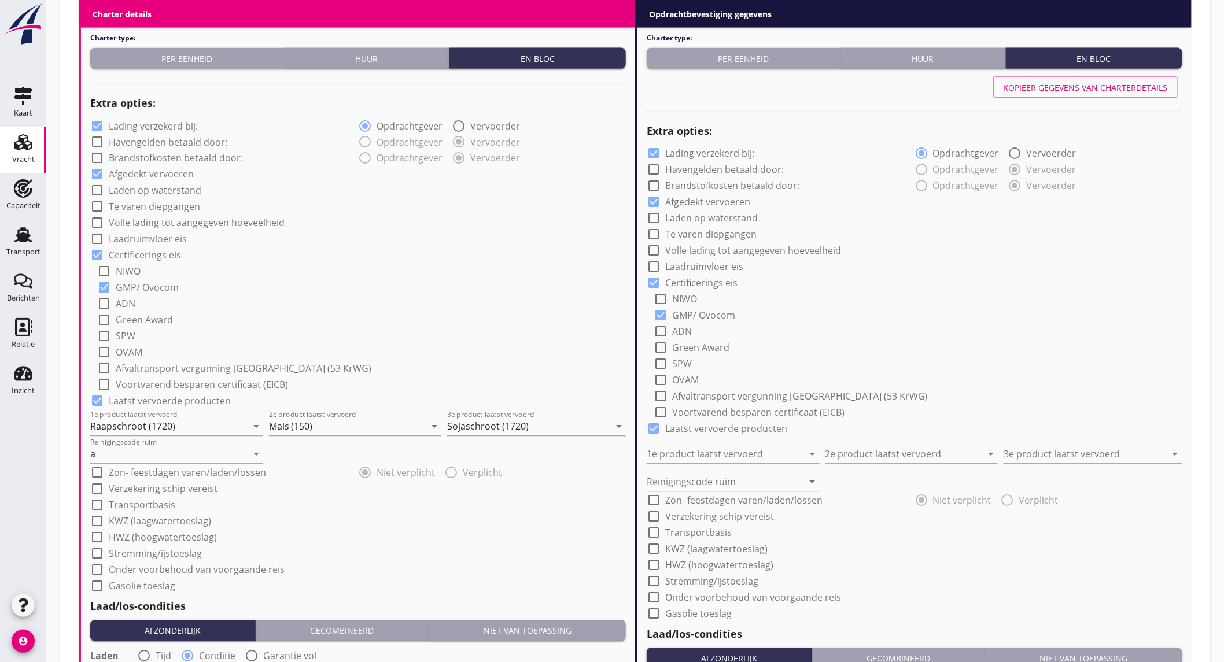
click at [1074, 78] on button "Kopiëer gegevens van charterdetails" at bounding box center [1086, 87] width 184 height 21
type input "Raapschroot (1720)"
type input "Mais (150)"
type input "Sojaschroot (1720)"
type input "a"
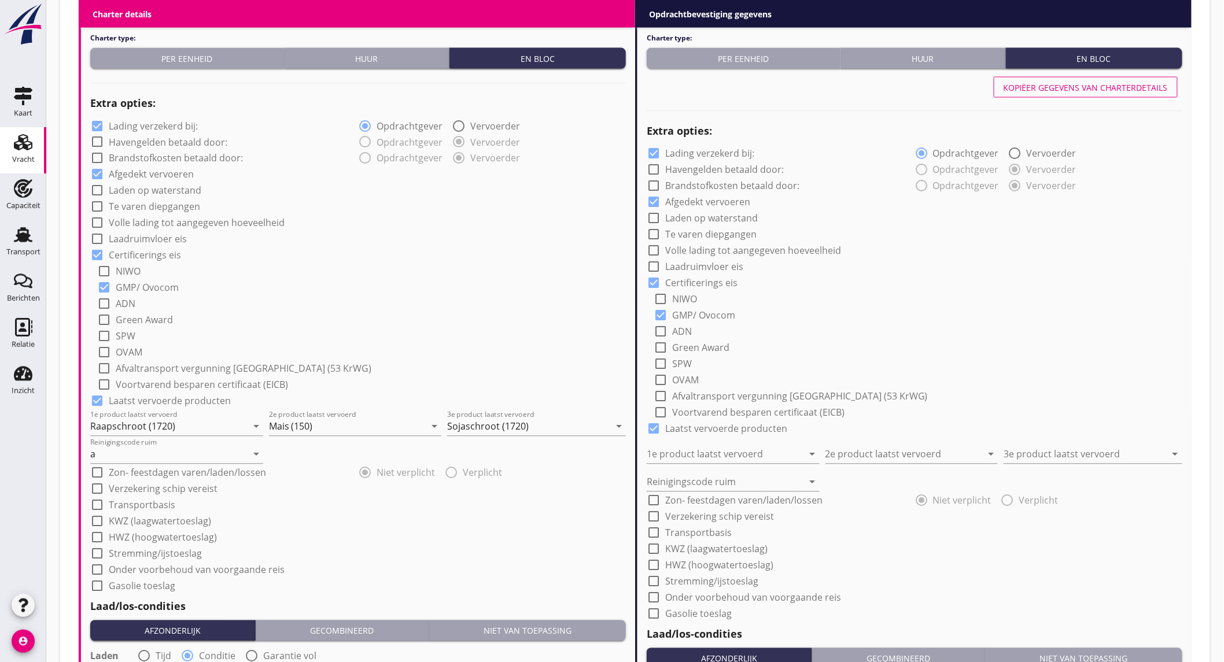
radio input "false"
radio input "true"
radio input "false"
radio input "true"
click at [131, 127] on label "Lading verzekerd bij:" at bounding box center [153, 126] width 89 height 12
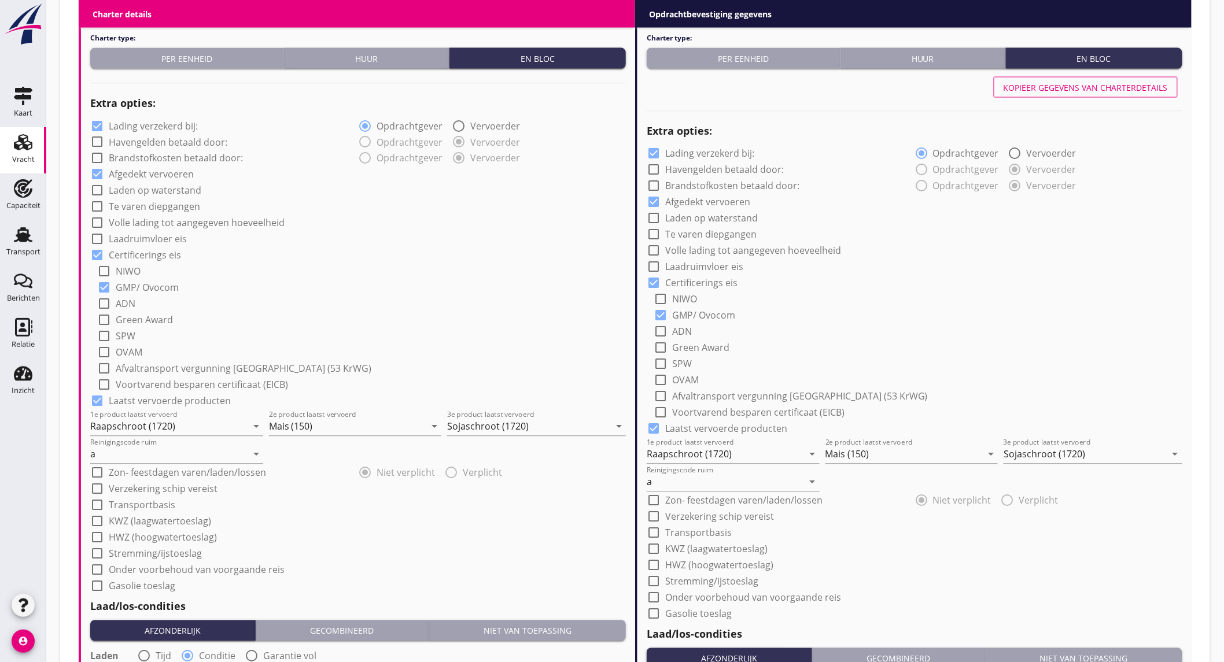
checkbox input "false"
click at [668, 149] on label "Lading verzekerd bij:" at bounding box center [709, 154] width 89 height 12
checkbox input "false"
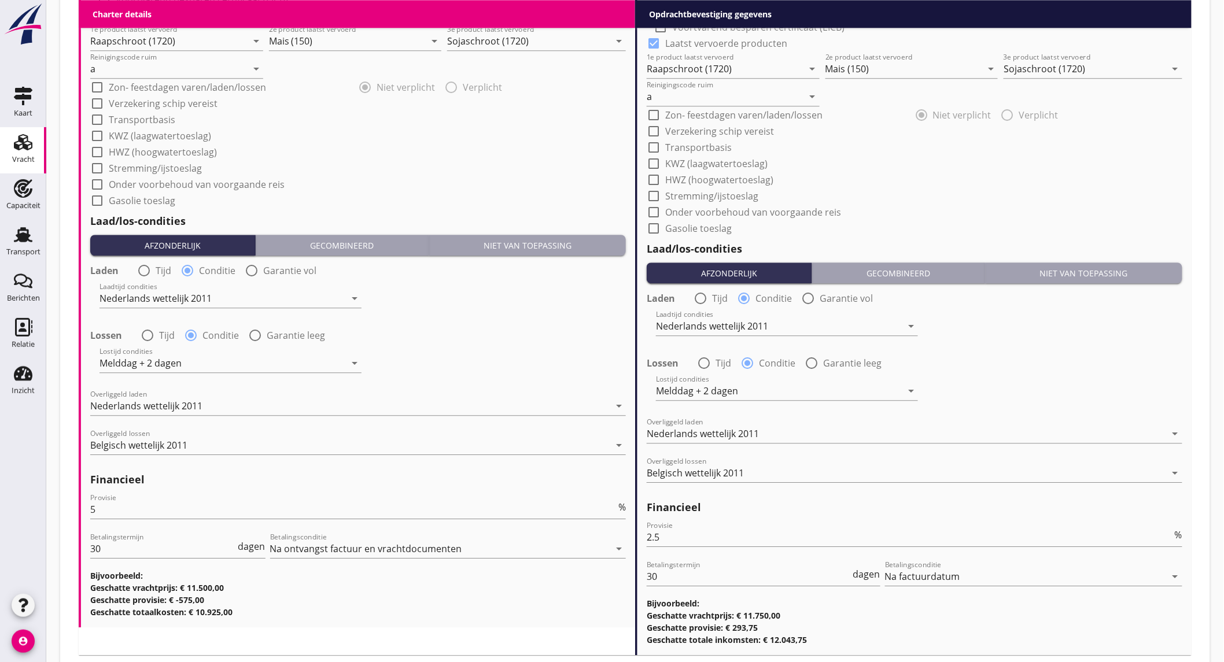
scroll to position [1227, 0]
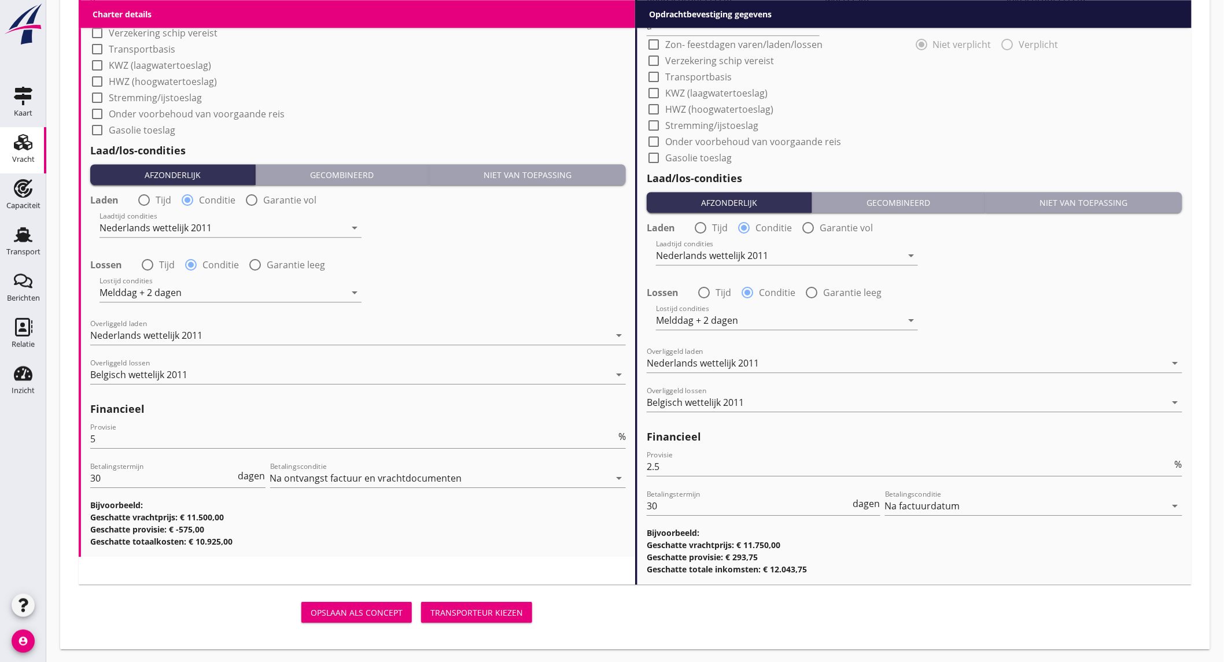
click at [460, 610] on div "Transporteur kiezen" at bounding box center [476, 613] width 93 height 12
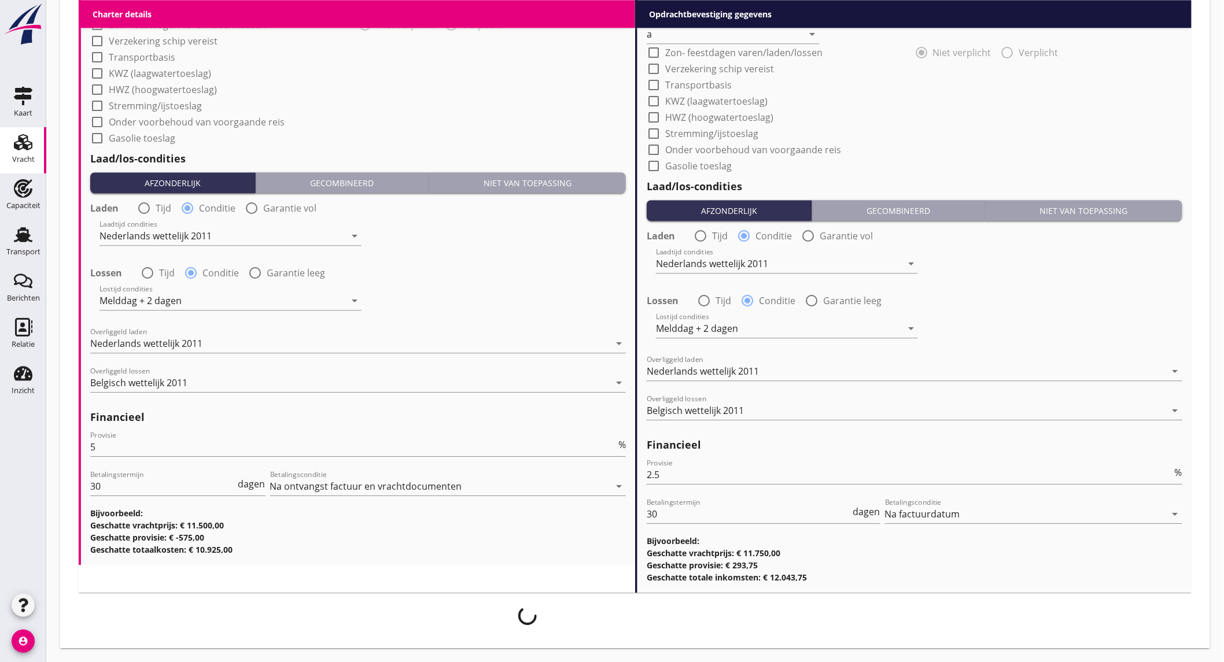
scroll to position [1218, 0]
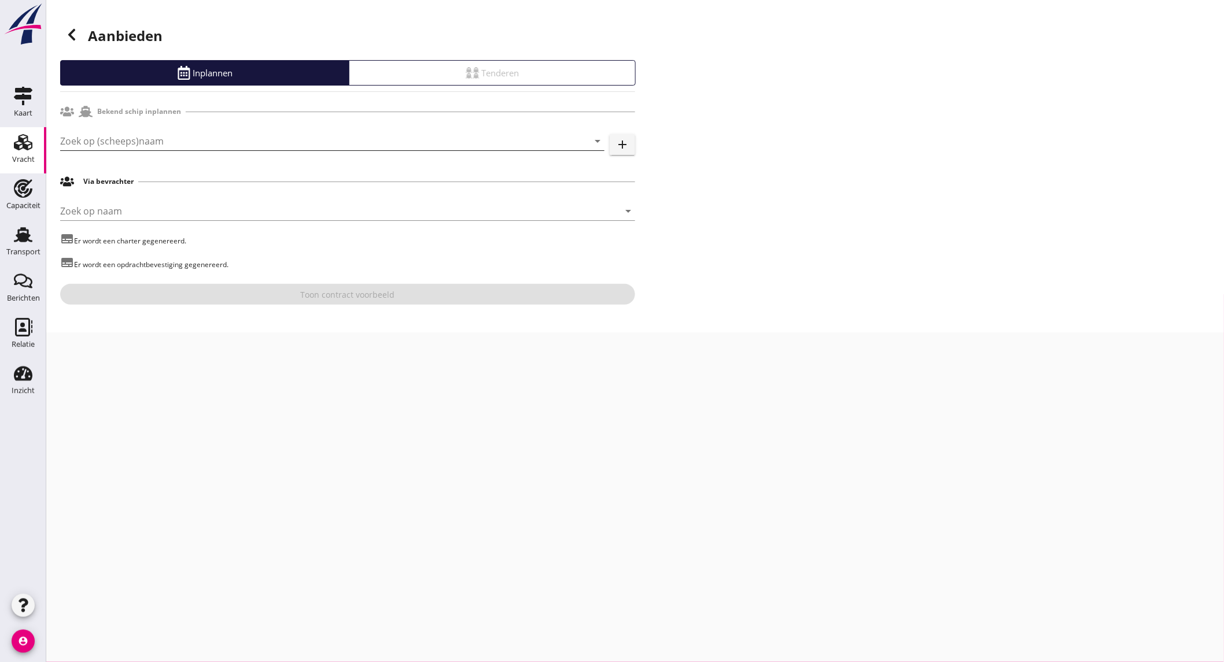
click at [312, 142] on input "Zoek op (scheeps)naam" at bounding box center [316, 141] width 512 height 19
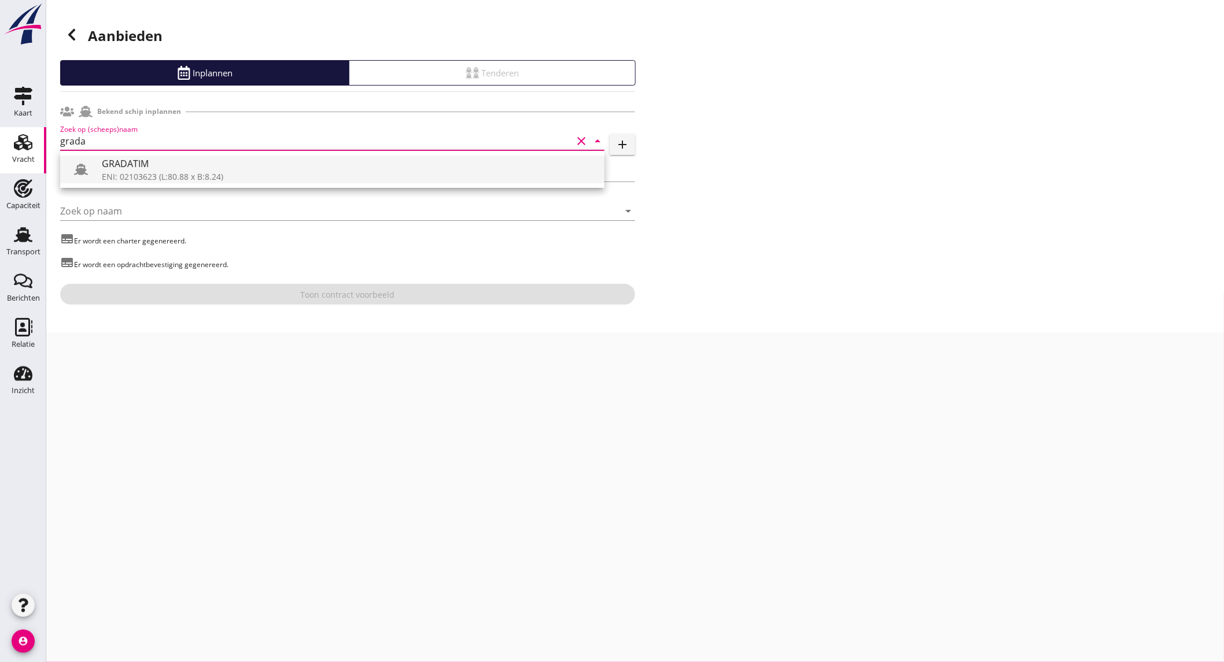
click at [274, 161] on div "GRADATIM" at bounding box center [348, 164] width 493 height 14
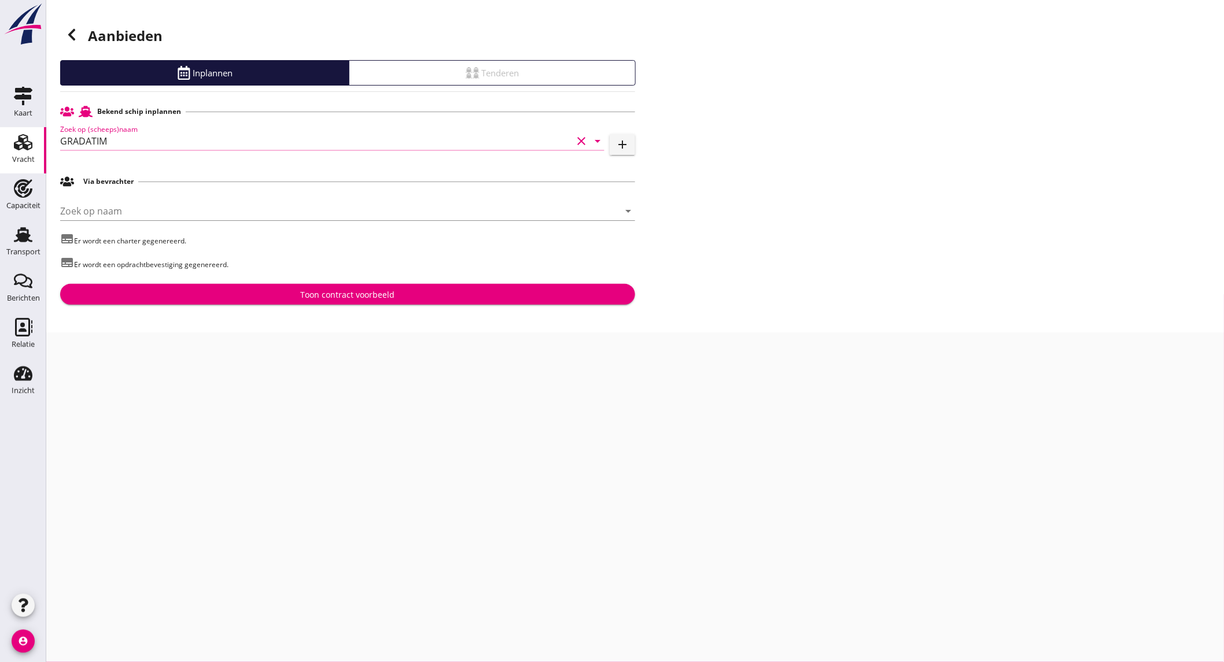
type input "GRADATIM"
click at [314, 294] on div "Toon contract voorbeeld" at bounding box center [348, 295] width 94 height 12
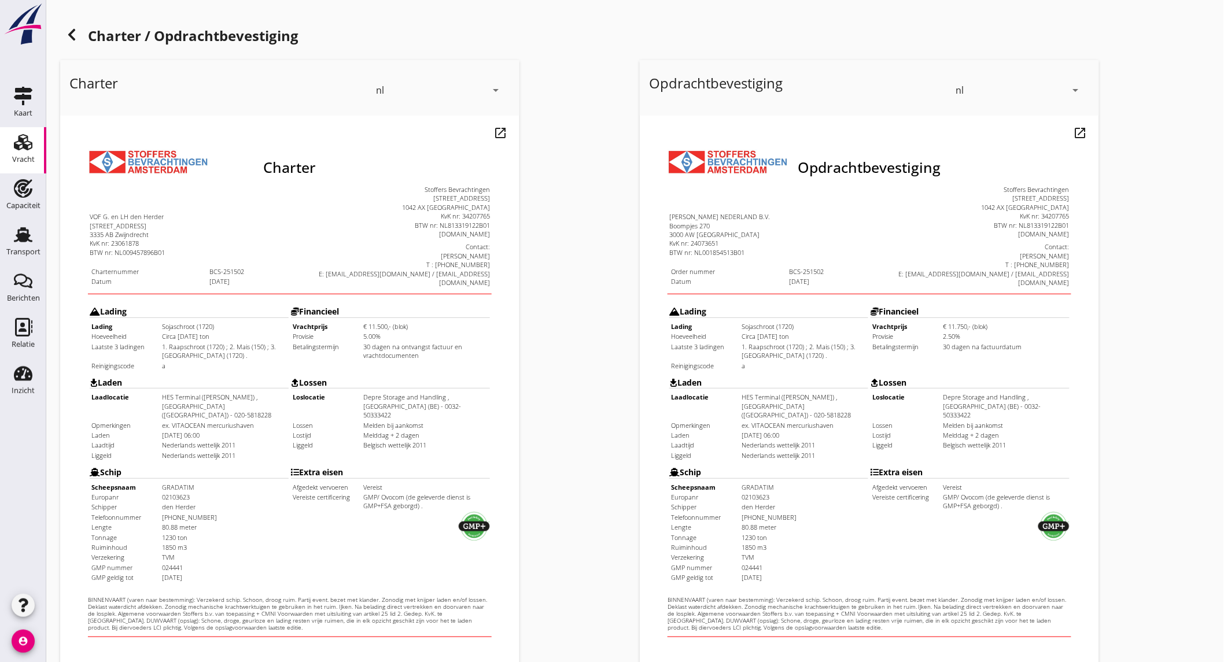
scroll to position [193, 0]
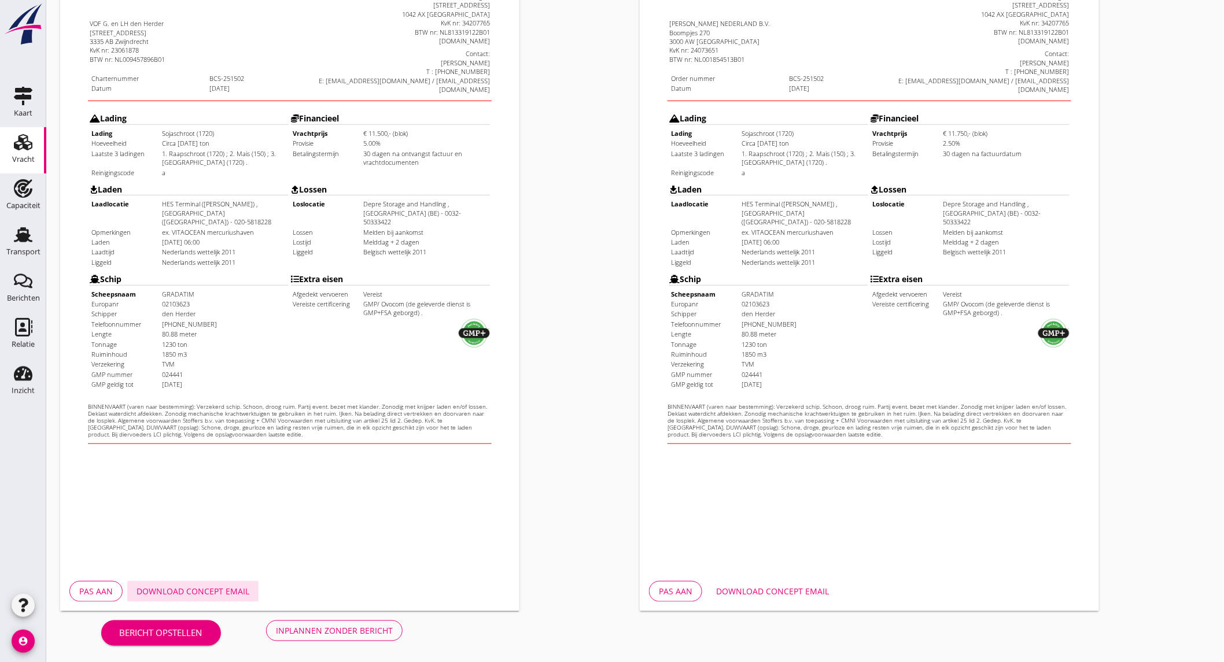
drag, startPoint x: 213, startPoint y: 588, endPoint x: 269, endPoint y: 584, distance: 56.2
click at [213, 588] on div "Download concept email" at bounding box center [193, 591] width 113 height 12
click at [755, 598] on button "Download concept email" at bounding box center [772, 591] width 131 height 21
click at [311, 626] on div "Inplannen zonder bericht" at bounding box center [334, 631] width 117 height 12
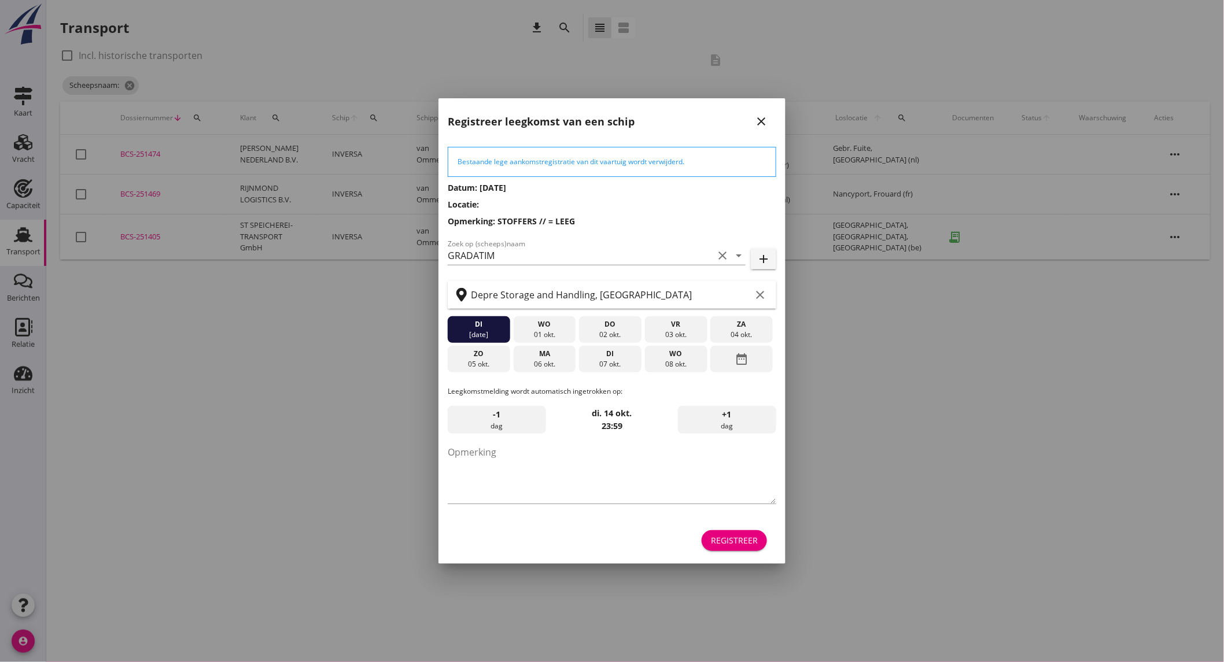
click at [558, 359] on div "ma" at bounding box center [544, 354] width 57 height 10
click at [738, 534] on div "Registreer" at bounding box center [734, 540] width 47 height 12
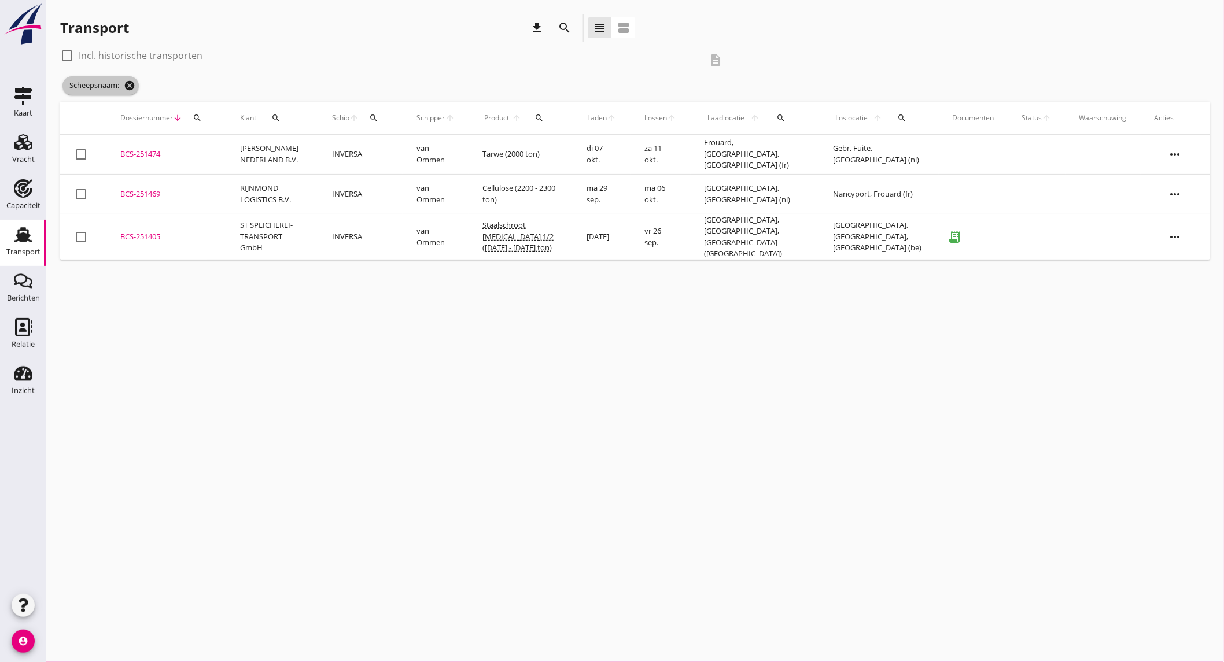
click at [126, 83] on icon "cancel" at bounding box center [130, 86] width 12 height 12
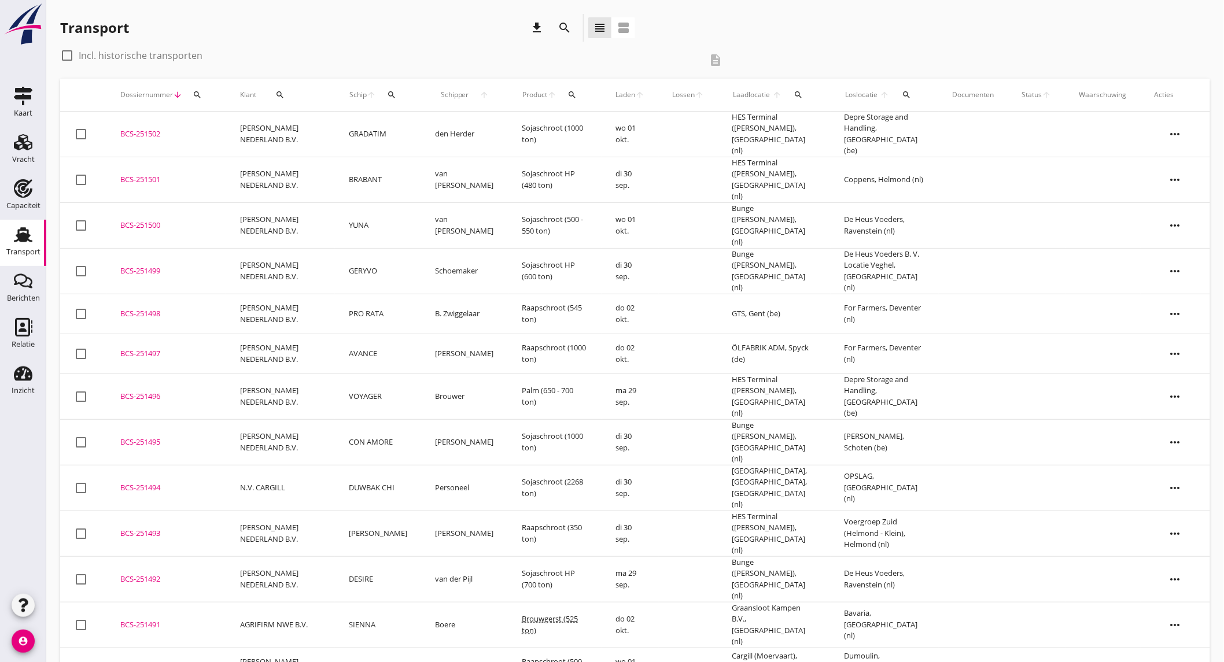
click at [204, 124] on td "BCS-251502 upload_file Drop hier uw bestand om het aan het dossier toe te voegen" at bounding box center [166, 135] width 120 height 46
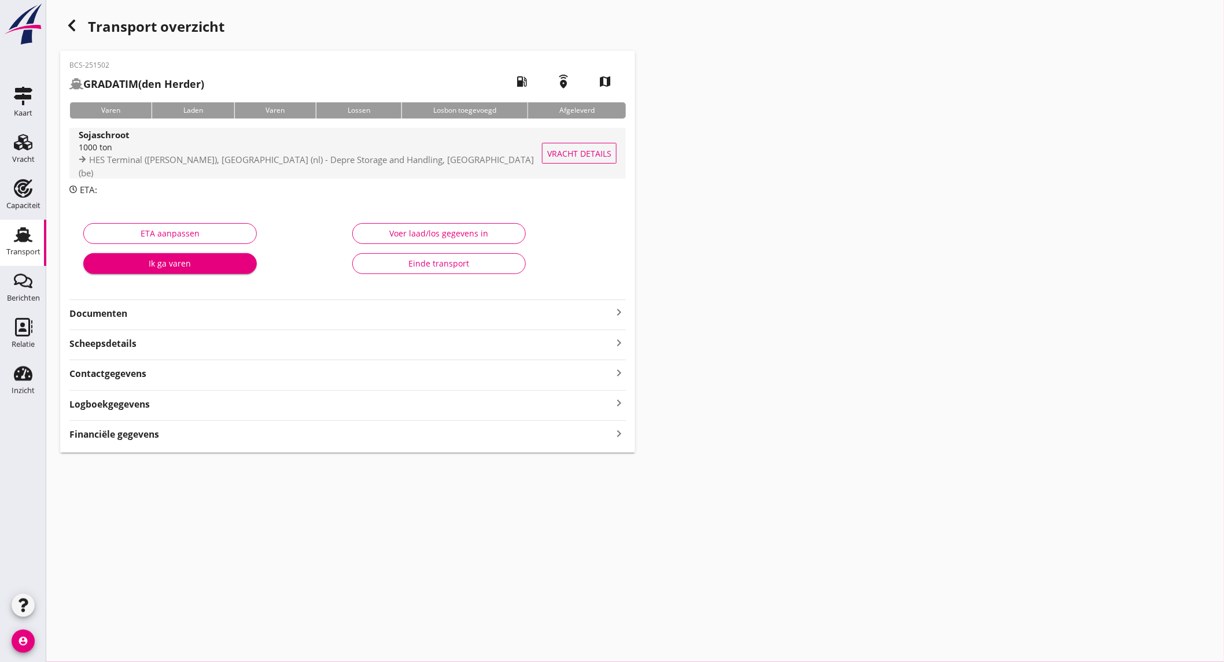
click at [178, 148] on div "1000 ton" at bounding box center [311, 147] width 464 height 12
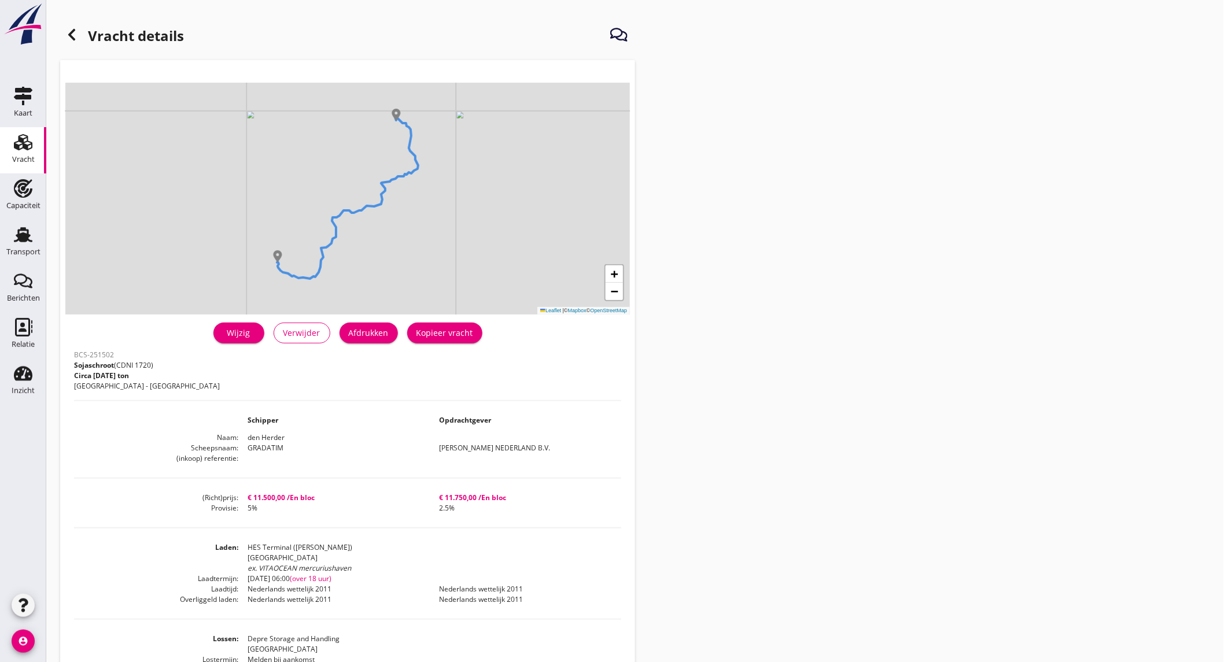
click at [240, 323] on link "Wijzig" at bounding box center [238, 333] width 51 height 21
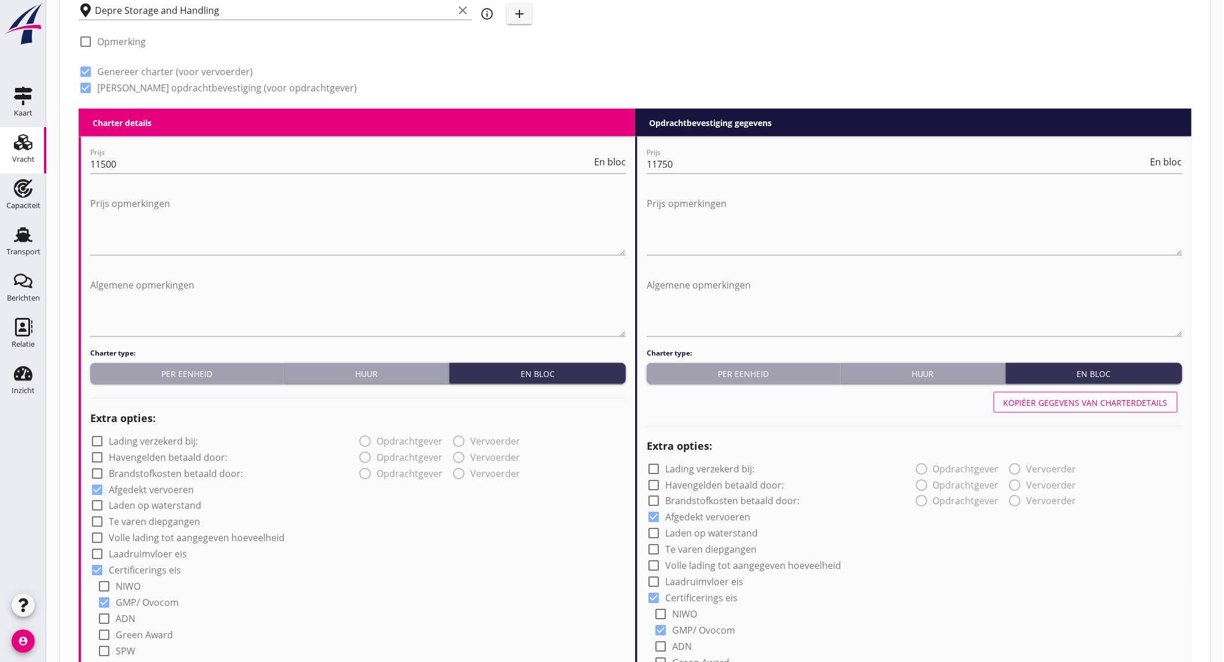
scroll to position [228, 0]
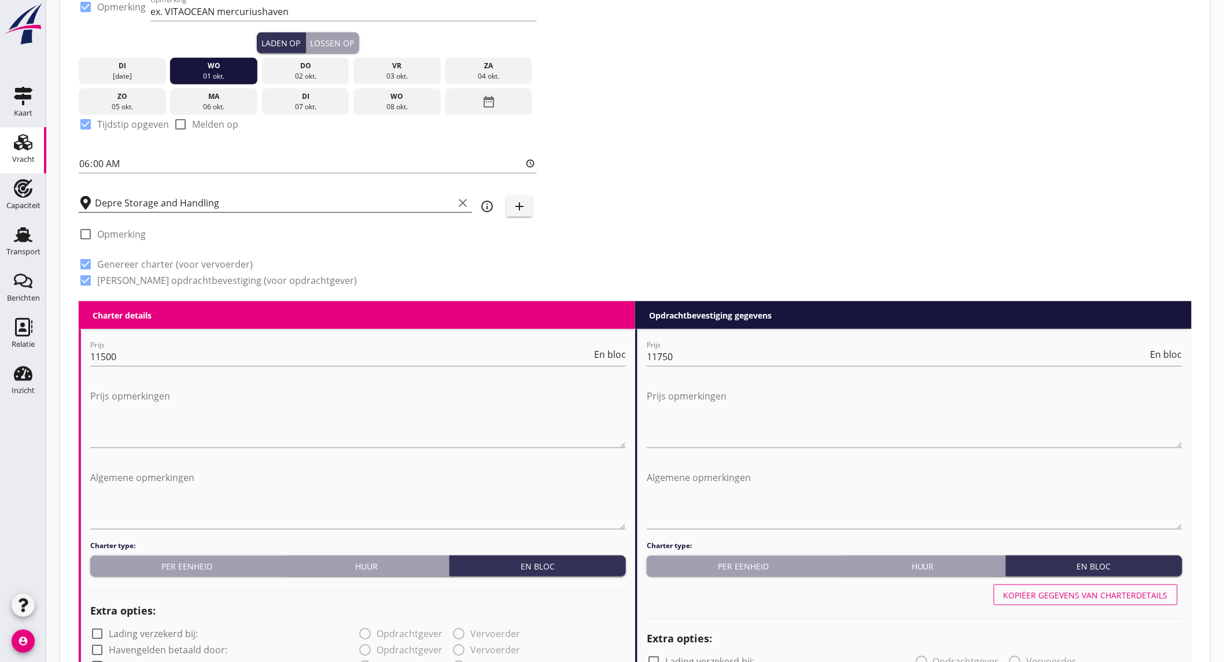
click at [293, 203] on input "Depre Storage and Handling" at bounding box center [274, 203] width 359 height 19
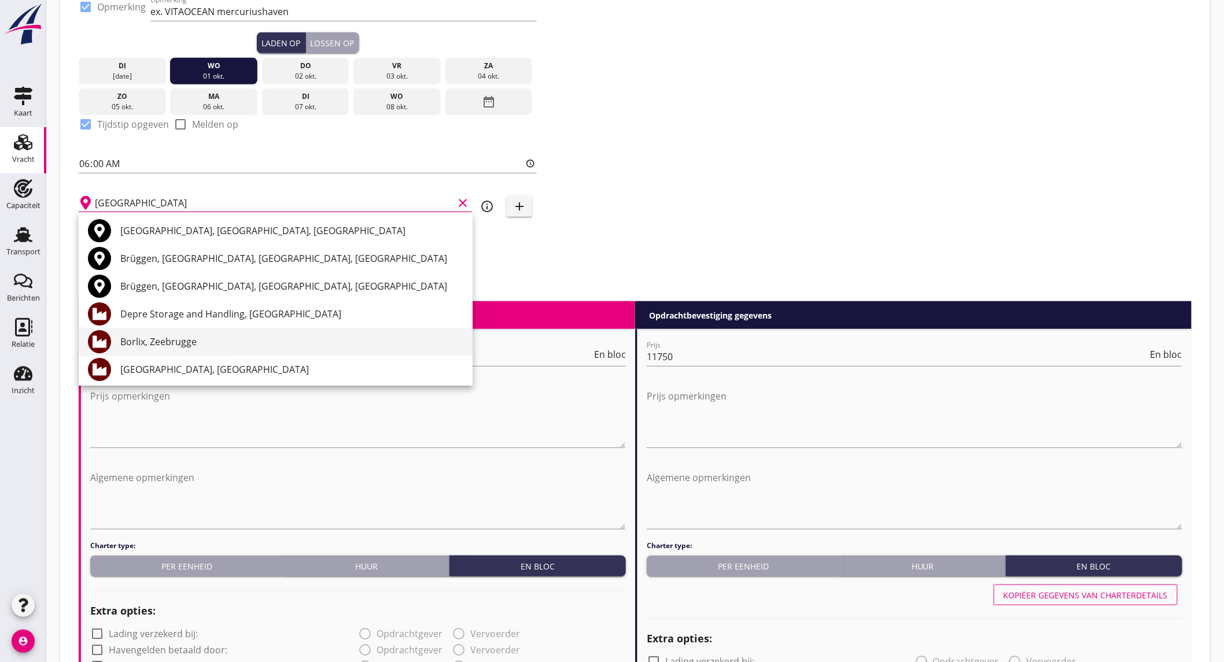
scroll to position [64, 0]
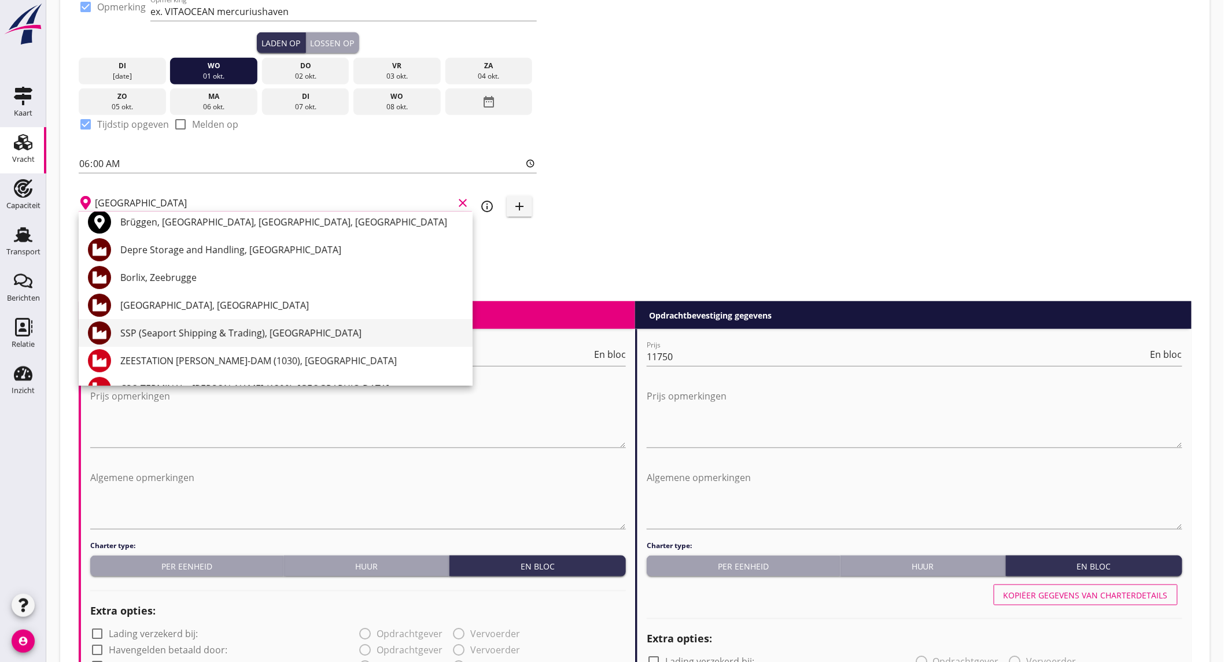
click at [297, 337] on div "SSP (Seaport Shipping & Trading), [GEOGRAPHIC_DATA]" at bounding box center [291, 333] width 343 height 14
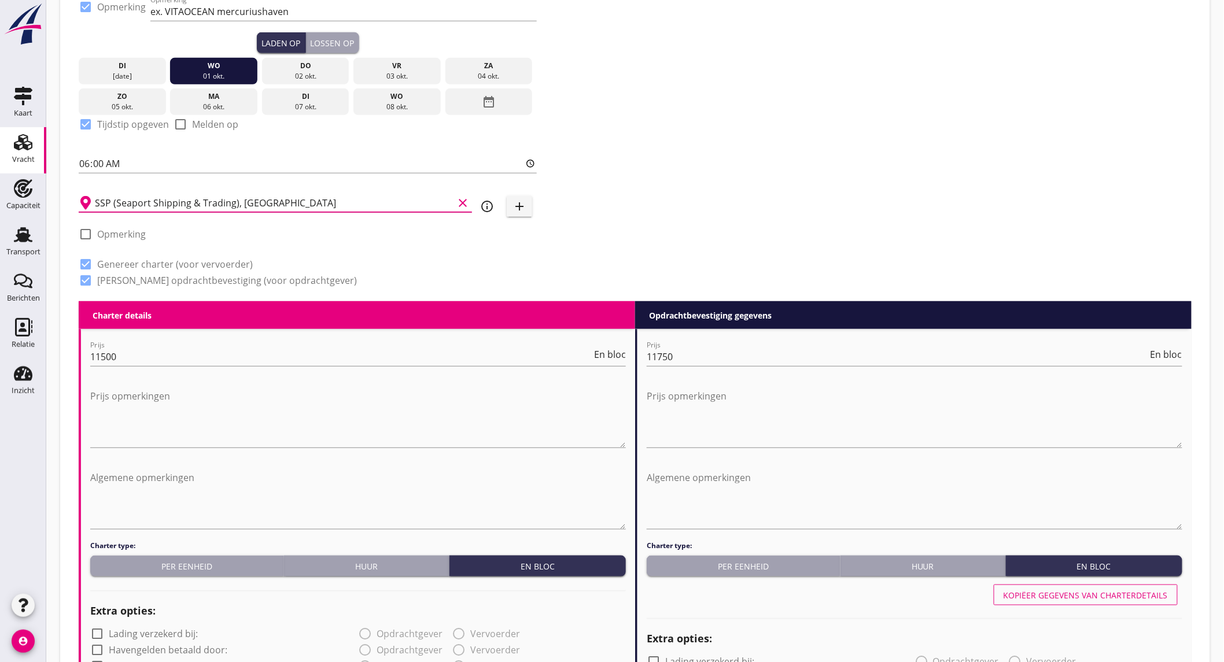
scroll to position [1192, 0]
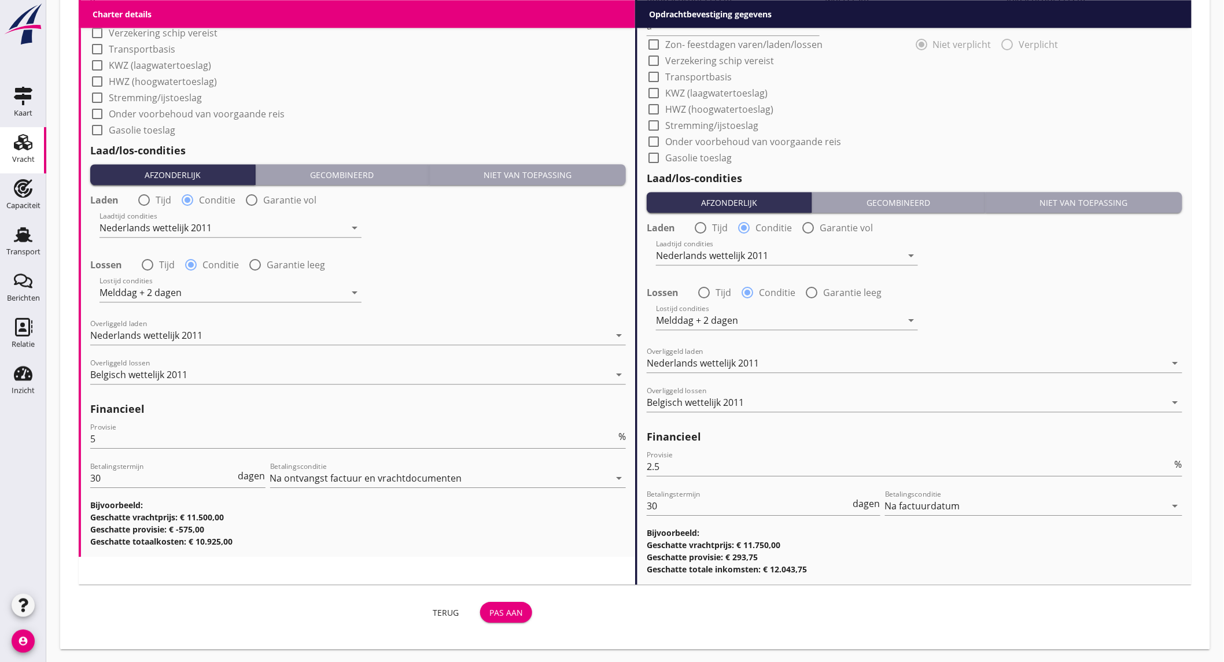
type input "SSP (Seaport Shipping & Trading), [GEOGRAPHIC_DATA]"
click at [506, 603] on button "Pas aan" at bounding box center [506, 612] width 52 height 21
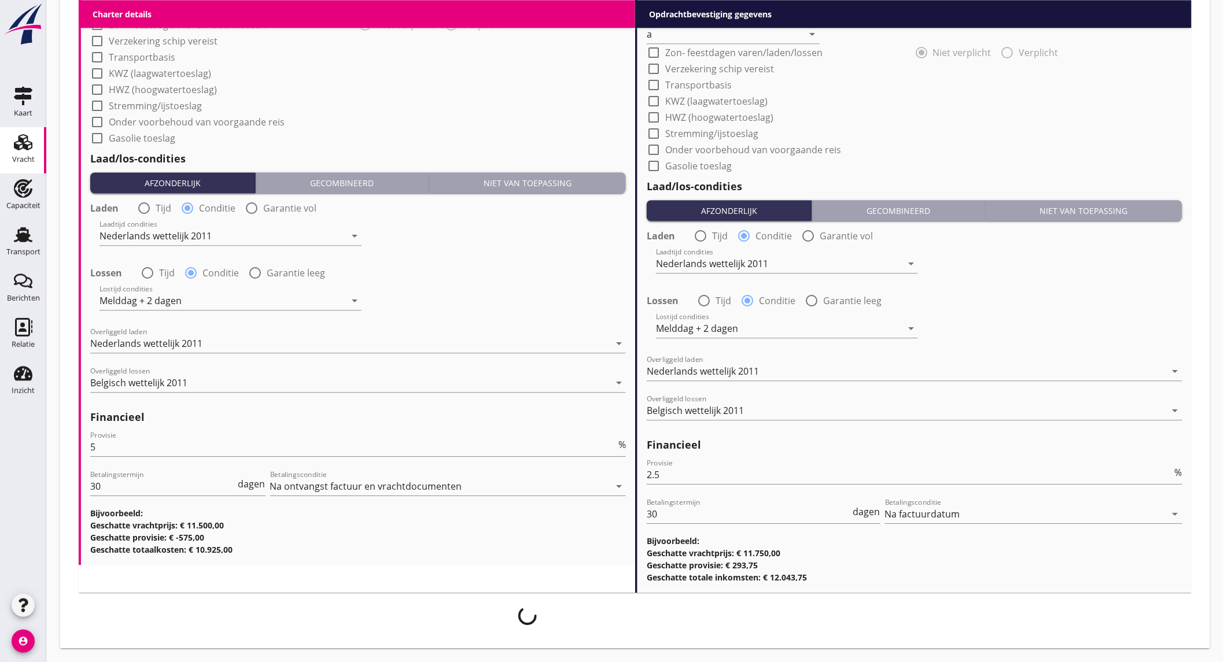
scroll to position [1183, 0]
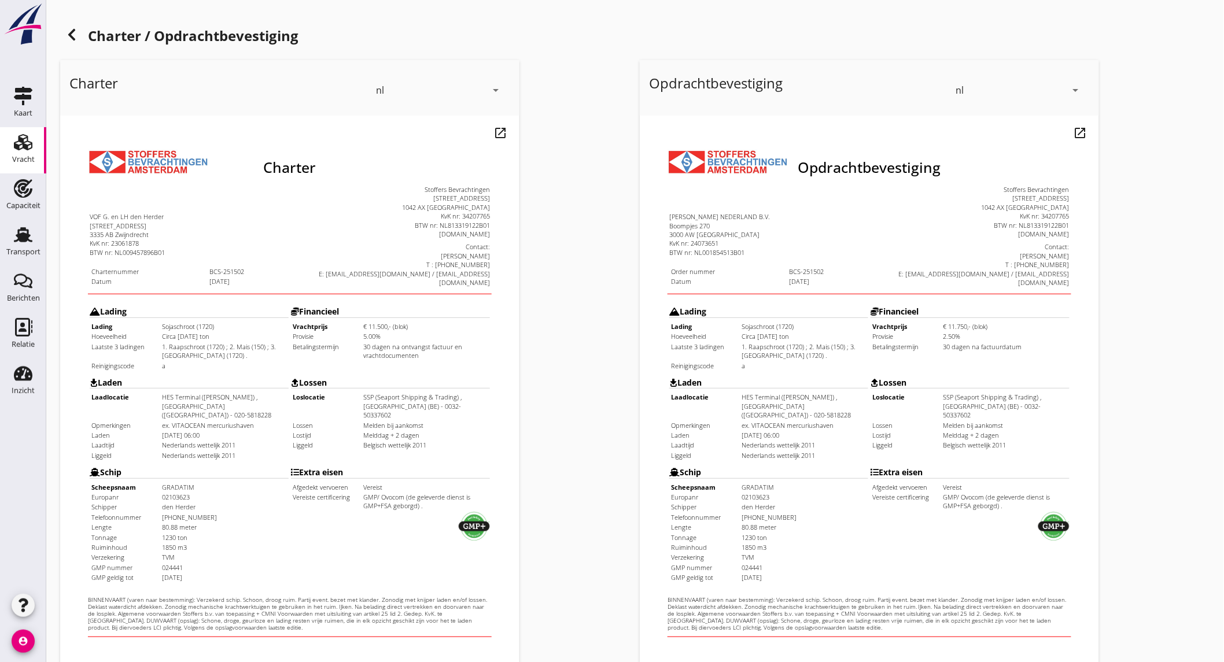
scroll to position [193, 0]
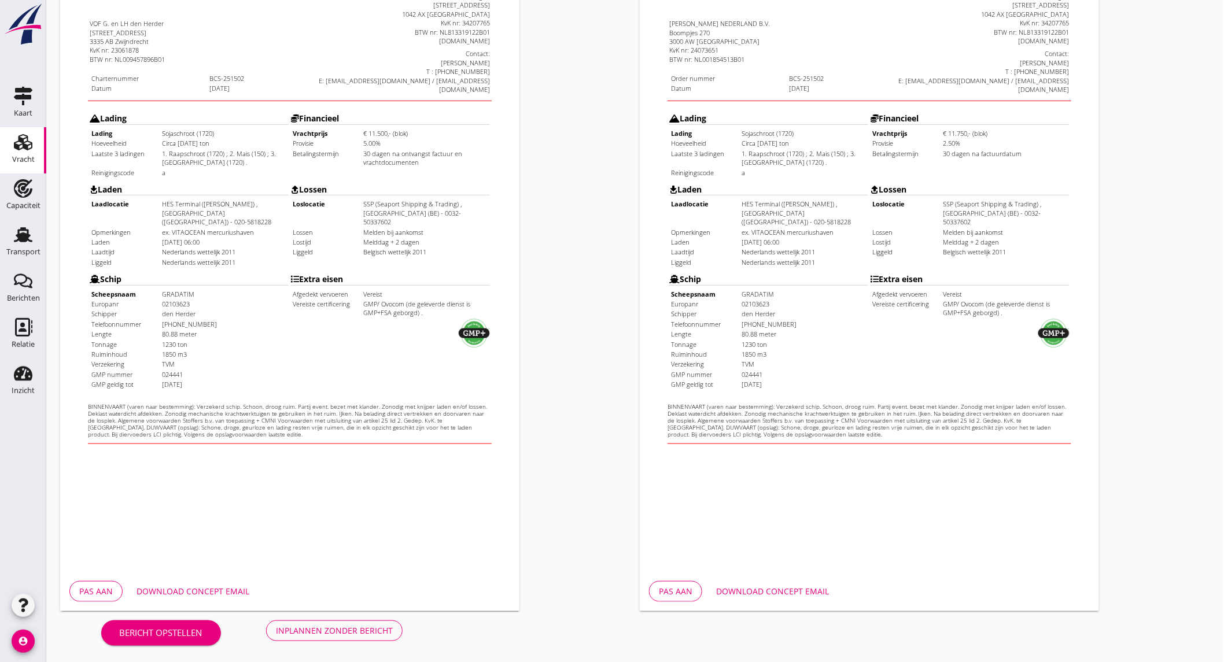
click at [176, 589] on div "Download concept email" at bounding box center [193, 591] width 113 height 12
click at [371, 628] on div "Inplannen zonder bericht" at bounding box center [334, 631] width 117 height 12
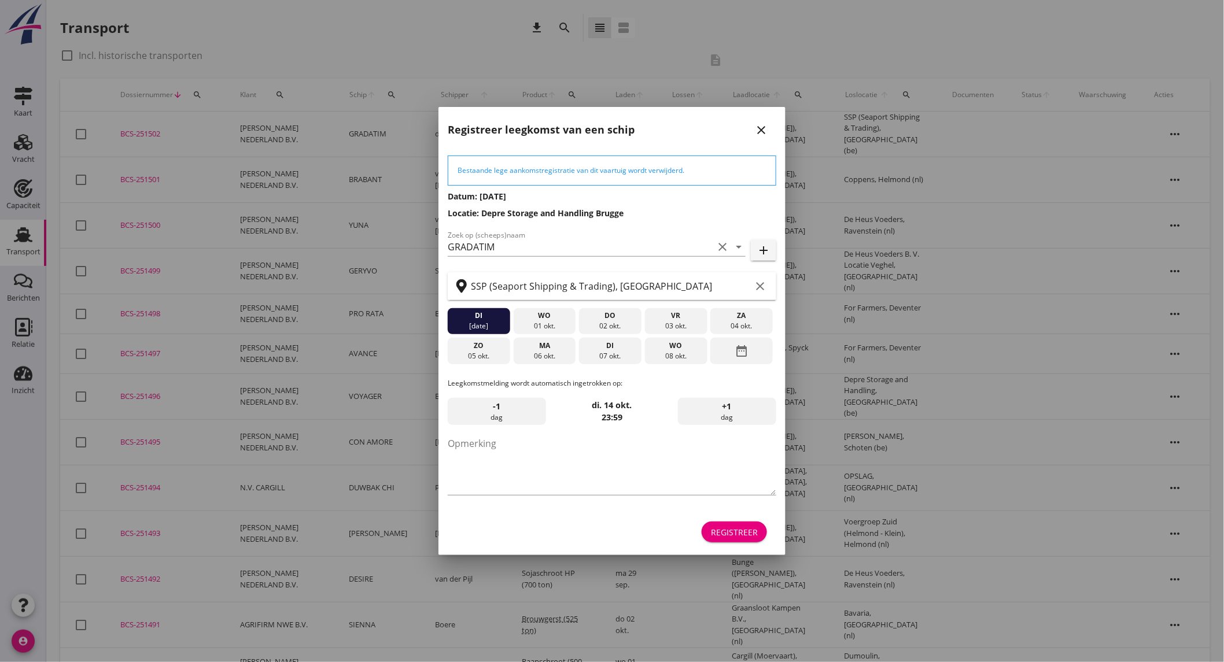
drag, startPoint x: 544, startPoint y: 360, endPoint x: 596, endPoint y: 378, distance: 54.9
click at [544, 360] on div "06 okt." at bounding box center [544, 356] width 57 height 10
click at [753, 526] on div "Registreer" at bounding box center [734, 532] width 47 height 12
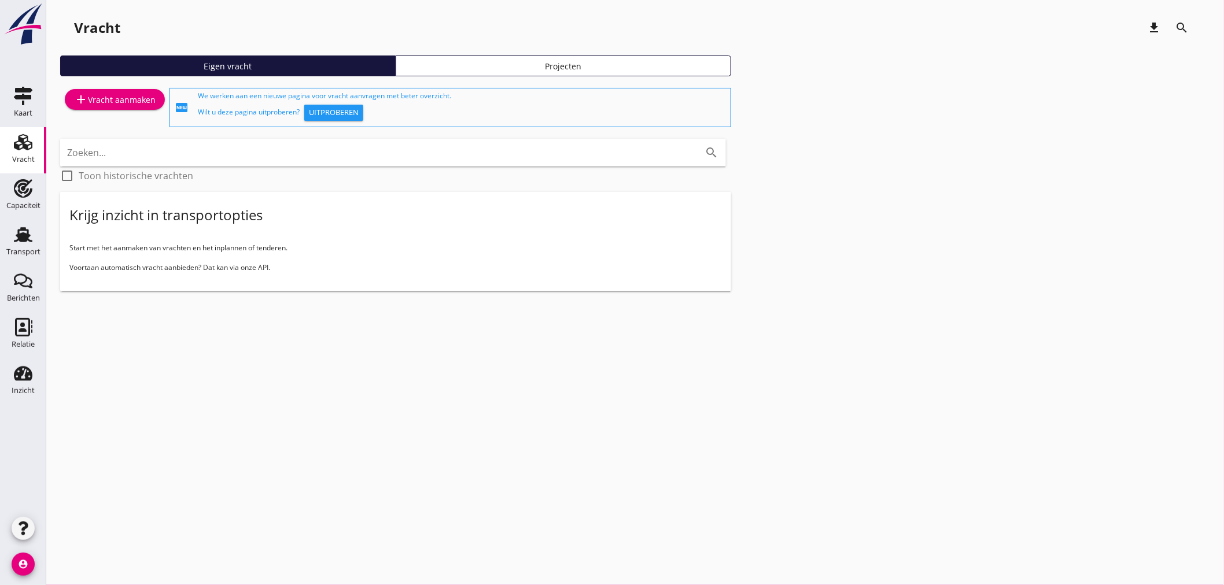
click at [29, 198] on div "Capaciteit" at bounding box center [23, 206] width 34 height 16
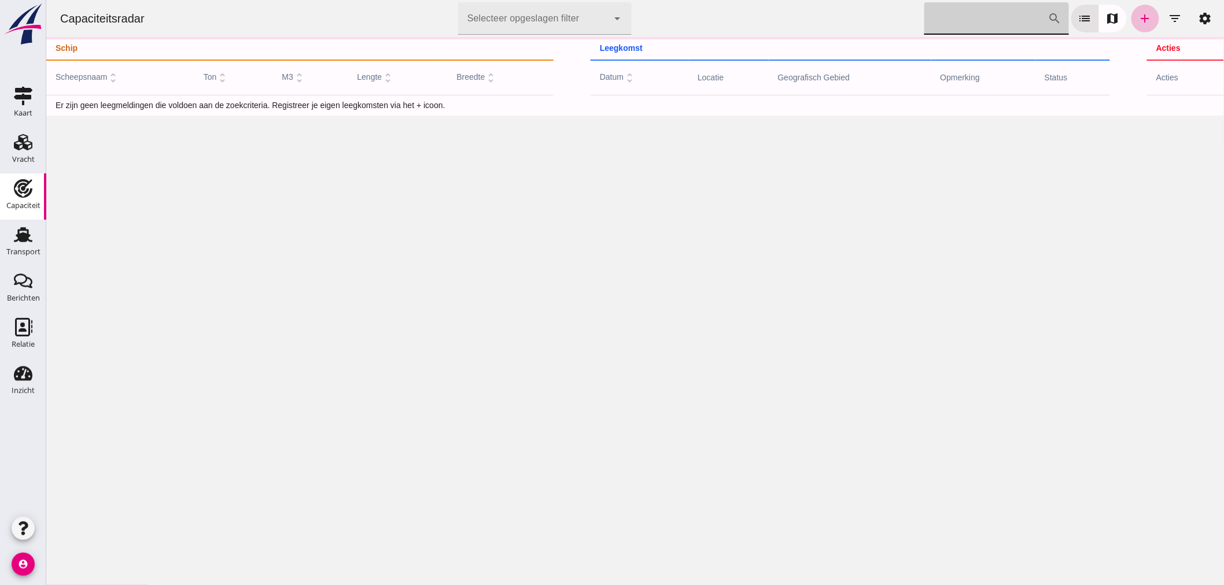
click at [982, 19] on input "[PERSON_NAME] op scheepsnaam" at bounding box center [986, 18] width 124 height 32
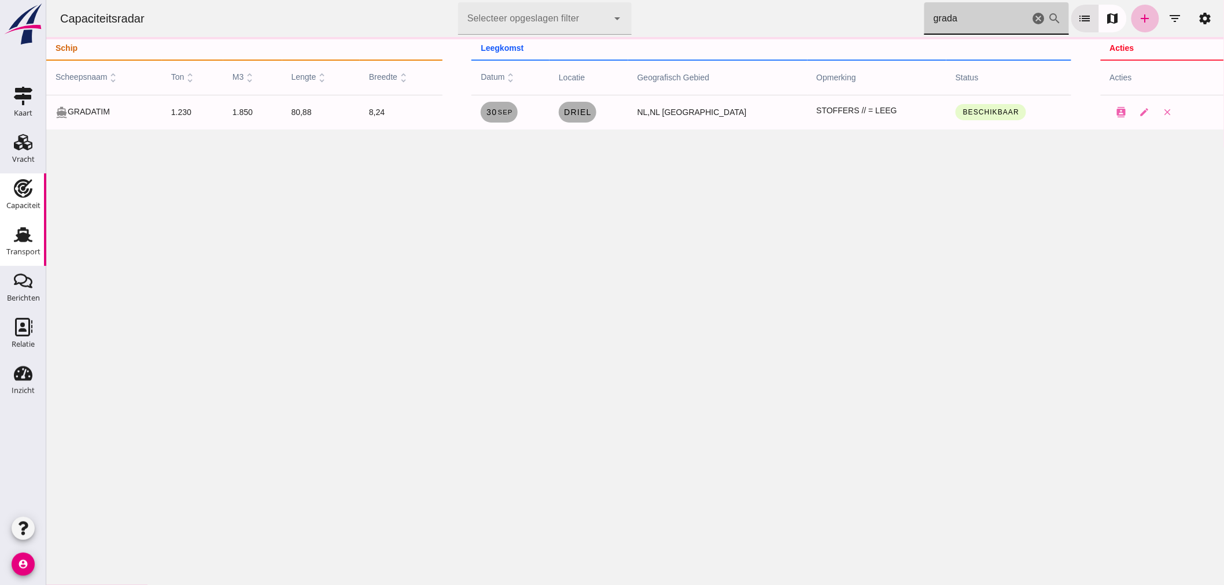
type input "grada"
click at [31, 241] on use at bounding box center [23, 234] width 19 height 15
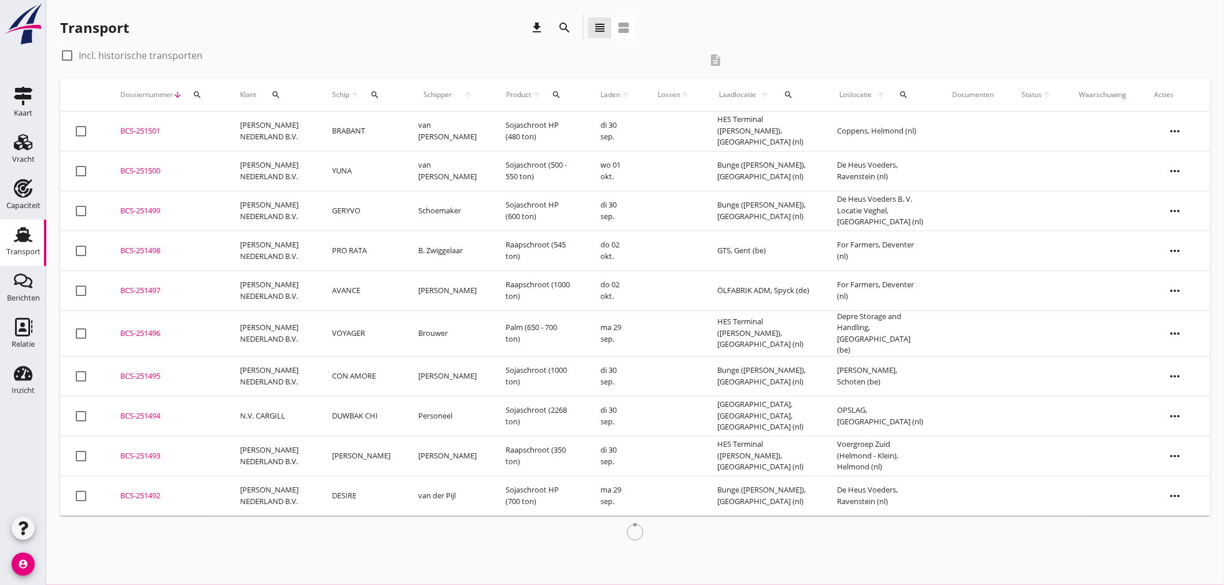
click at [561, 22] on icon "search" at bounding box center [565, 28] width 14 height 14
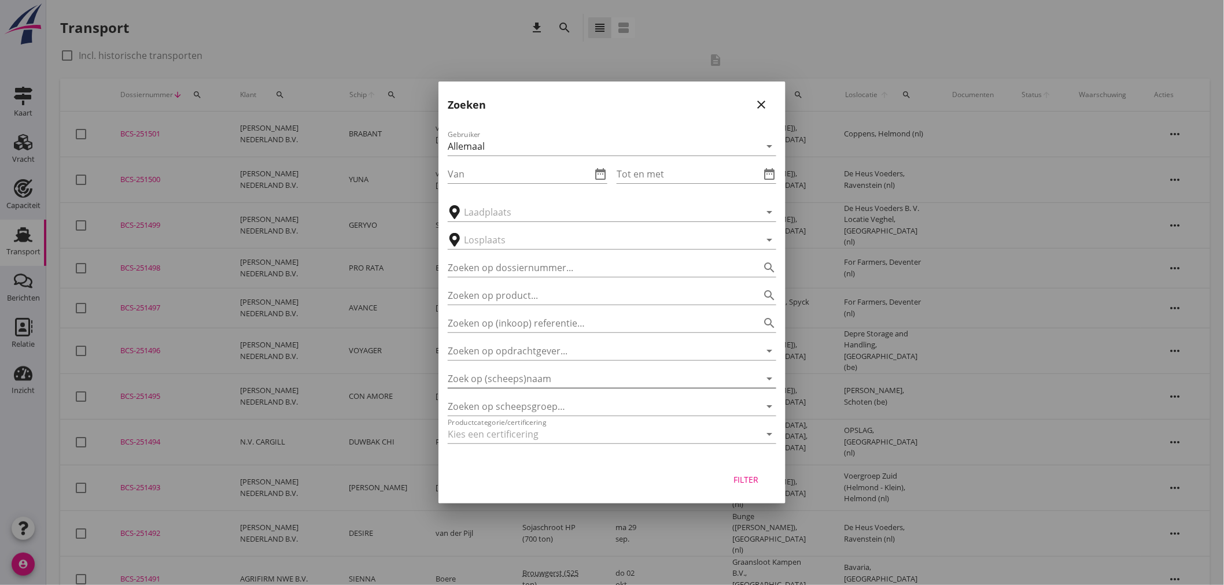
click at [544, 379] on input "Zoek op (scheeps)naam" at bounding box center [596, 379] width 296 height 19
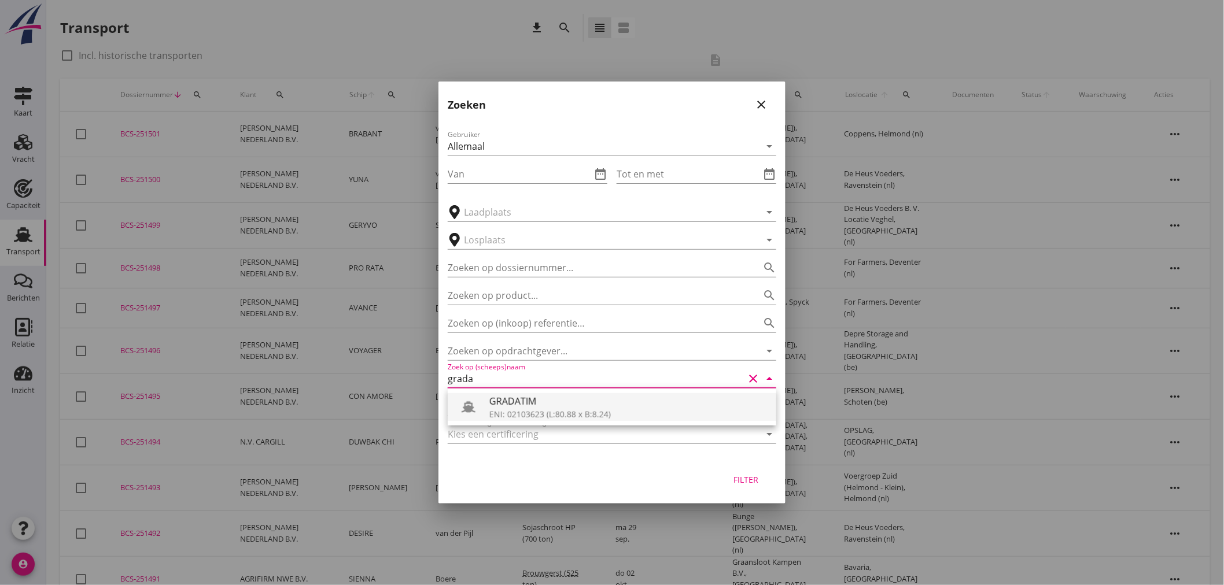
click at [529, 400] on div "GRADATIM" at bounding box center [628, 402] width 278 height 14
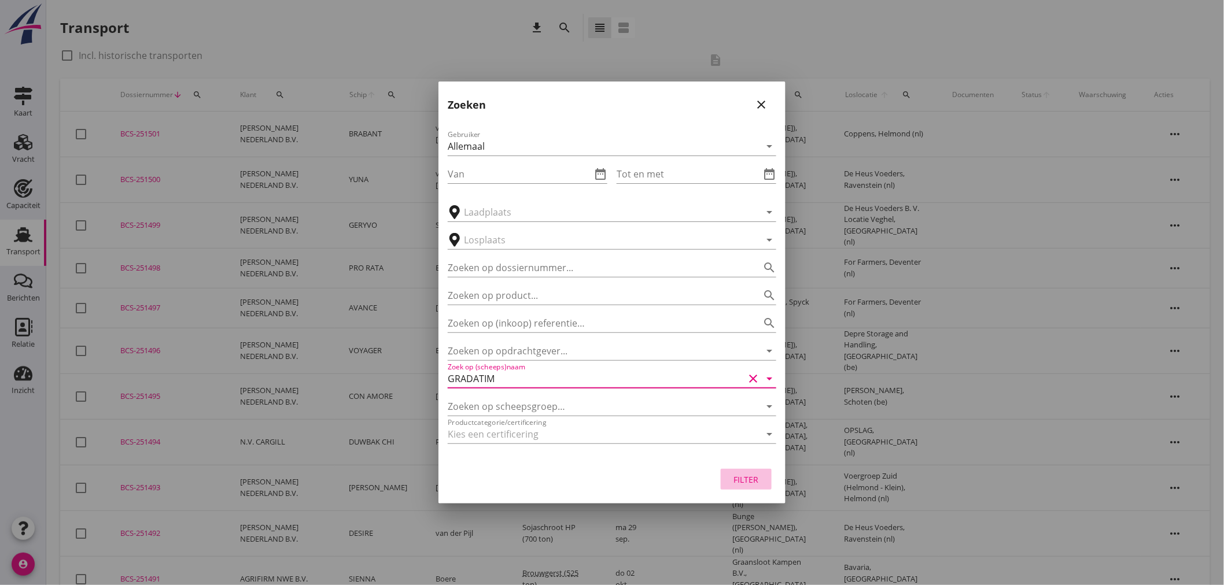
click at [757, 482] on div "Filter" at bounding box center [746, 480] width 32 height 12
type input "GRADATIM"
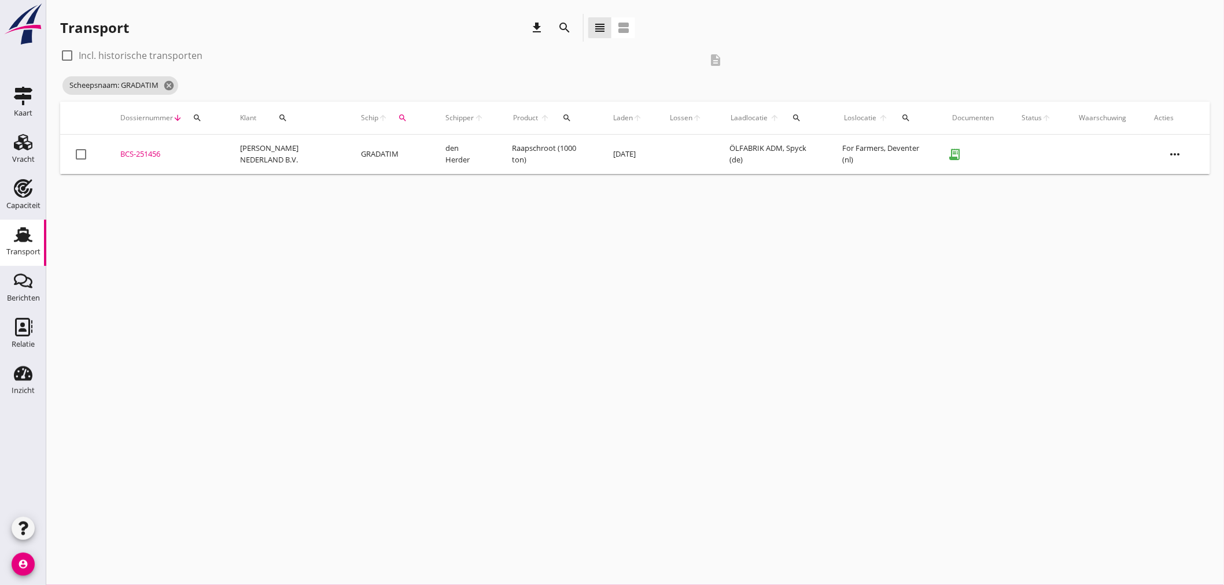
click at [233, 157] on td "[PERSON_NAME] NEDERLAND B.V." at bounding box center [286, 154] width 121 height 39
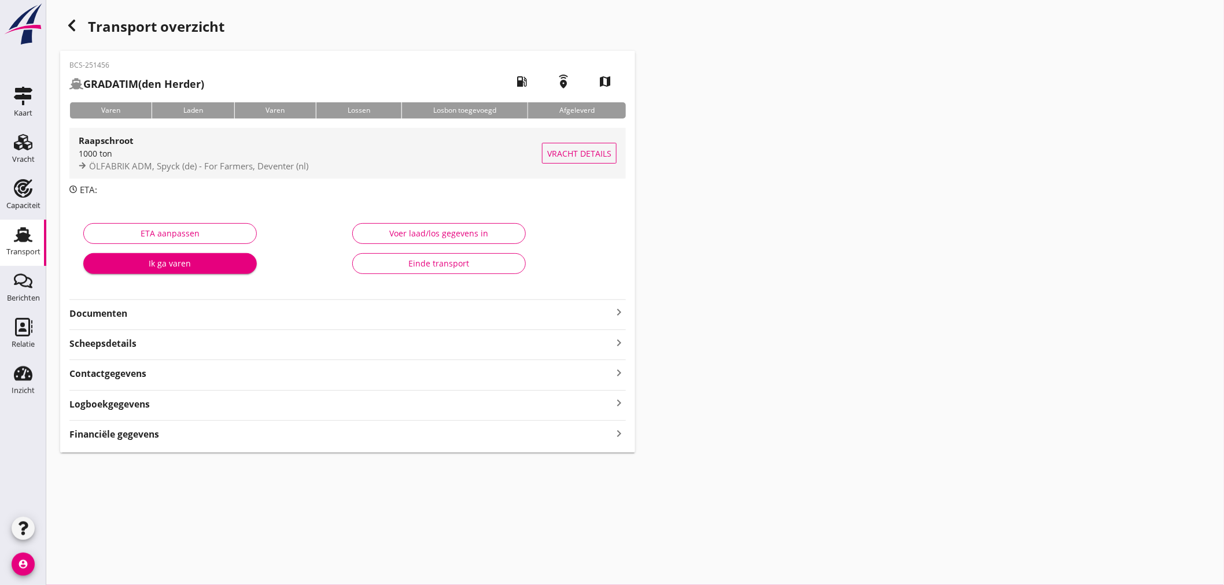
click at [245, 167] on span "ÖLFABRIK ADM, Spyck (de) - For Farmers, Deventer (nl)" at bounding box center [198, 166] width 219 height 12
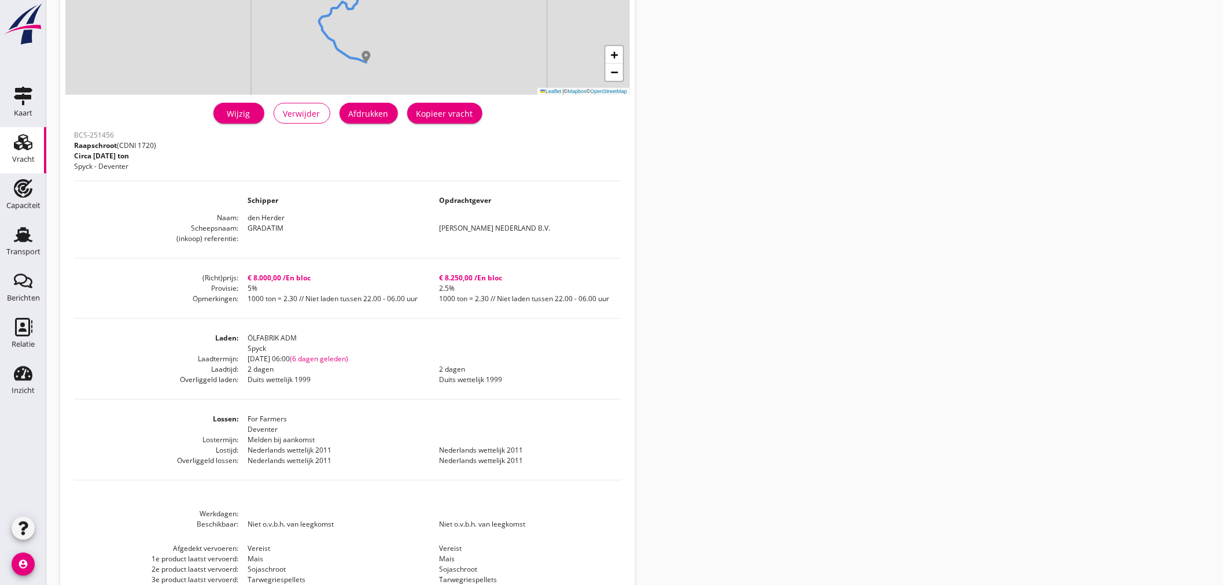
scroll to position [257, 0]
